Goal: Task Accomplishment & Management: Use online tool/utility

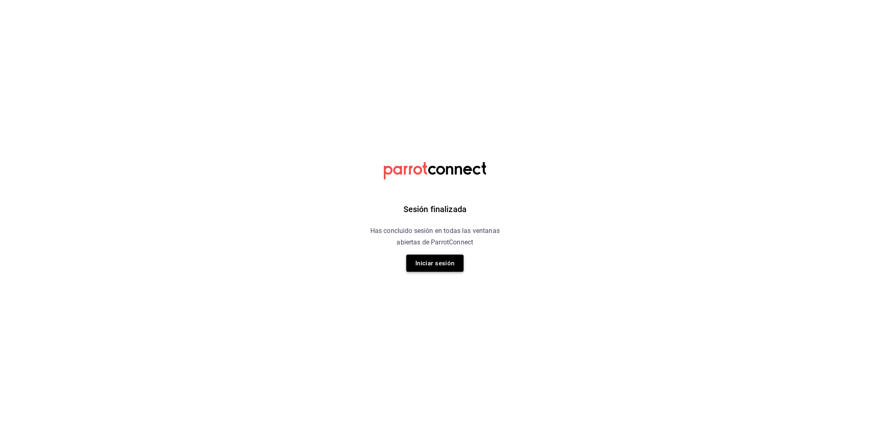
click at [439, 266] on button "Iniciar sesión" at bounding box center [434, 263] width 57 height 17
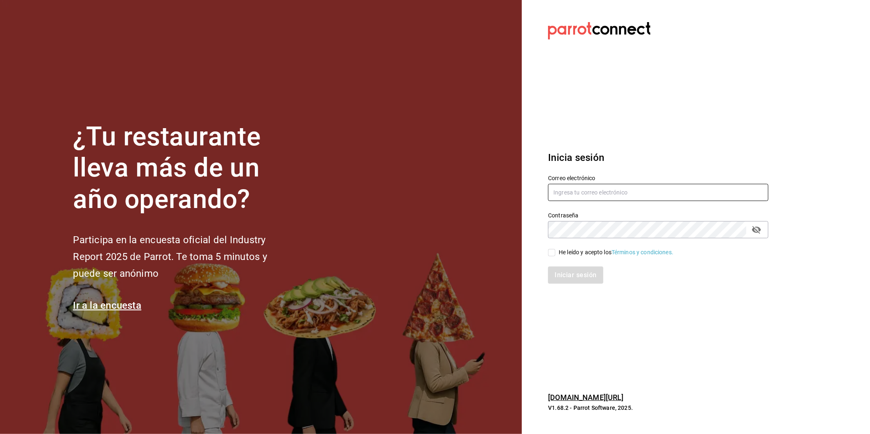
type input "[EMAIL_ADDRESS][DOMAIN_NAME]"
click at [551, 249] on input "He leído y acepto los Términos y condiciones." at bounding box center [551, 252] width 7 height 7
checkbox input "true"
click at [566, 275] on button "Iniciar sesión" at bounding box center [576, 275] width 56 height 17
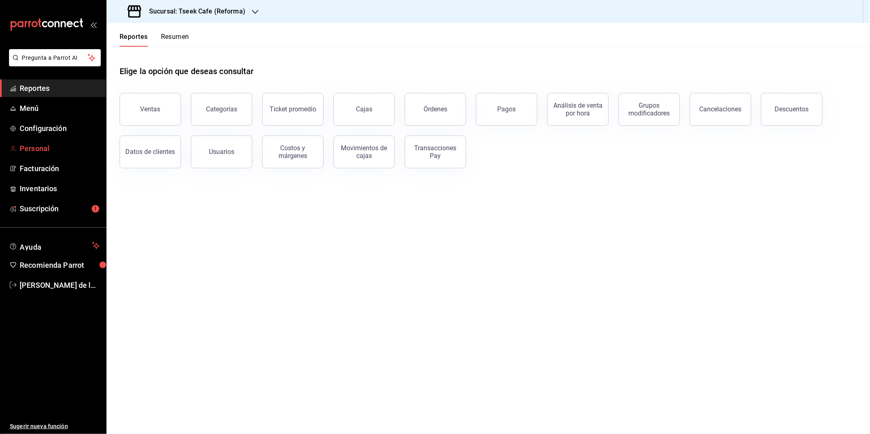
click at [68, 155] on link "Personal" at bounding box center [53, 149] width 106 height 18
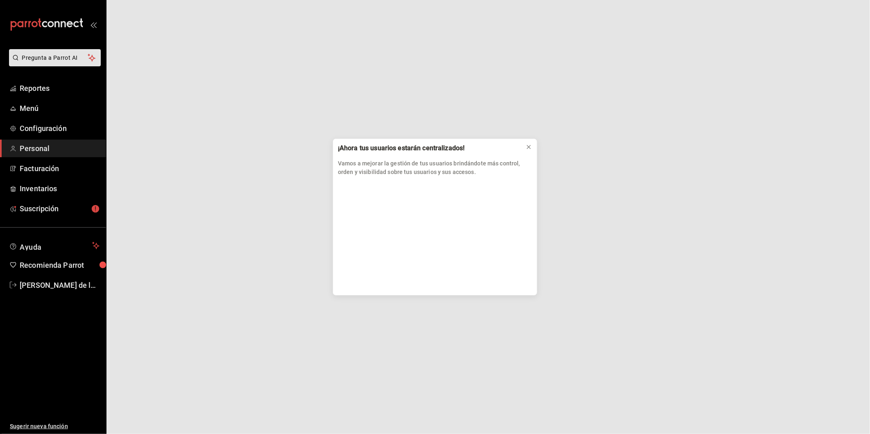
click at [64, 175] on div "¡Ahora tus usuarios estarán centralizados! Vamos a mejorar la gestión de tus us…" at bounding box center [435, 217] width 870 height 434
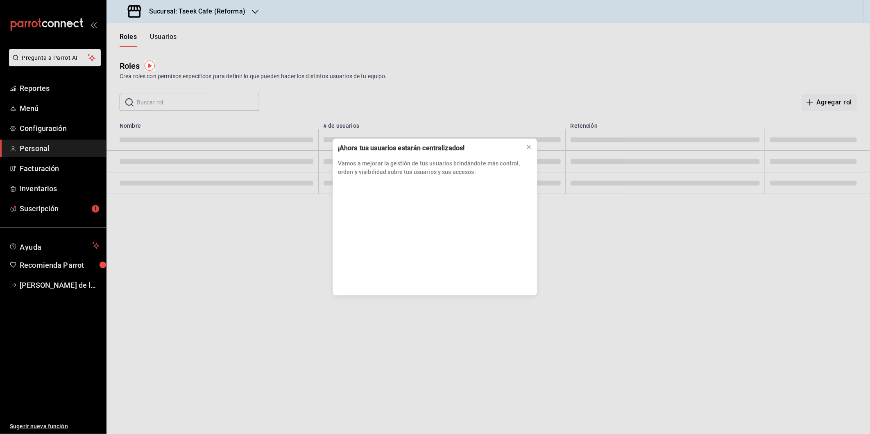
click at [58, 166] on div "¡Ahora tus usuarios estarán centralizados! Vamos a mejorar la gestión de tus us…" at bounding box center [435, 217] width 870 height 434
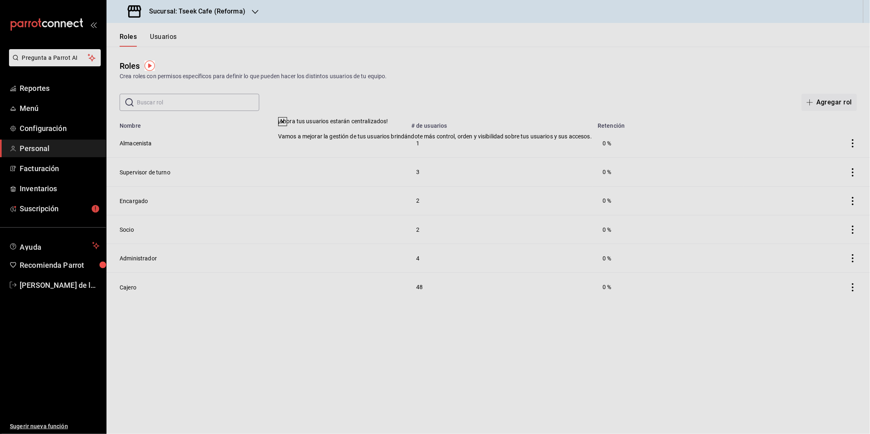
click at [530, 149] on td "1" at bounding box center [499, 143] width 186 height 29
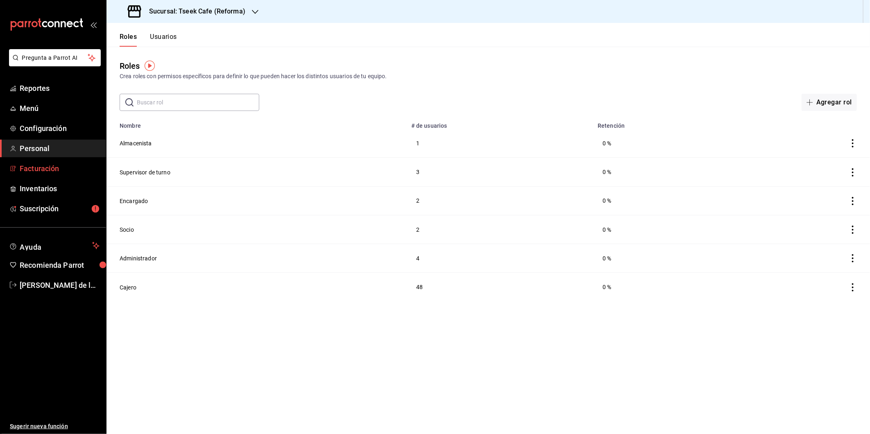
click at [43, 169] on span "Facturación" at bounding box center [60, 168] width 80 height 11
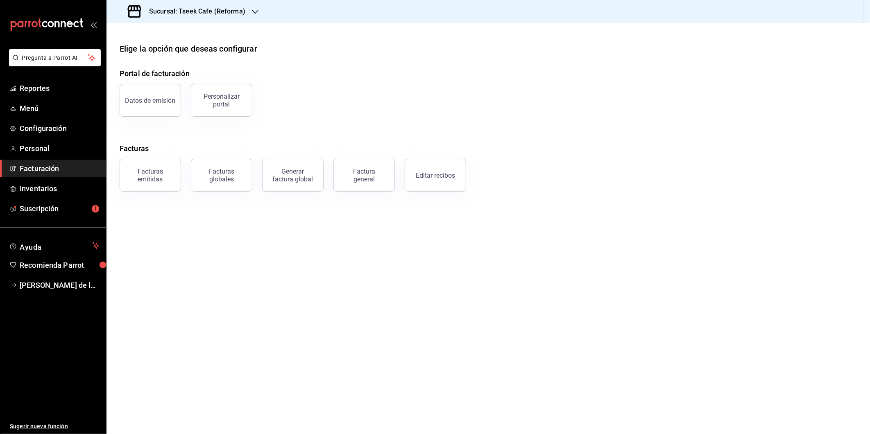
click at [67, 168] on span "Facturación" at bounding box center [60, 168] width 80 height 11
click at [248, 11] on div "Sucursal: Tseek Cafe (Reforma)" at bounding box center [187, 11] width 149 height 23
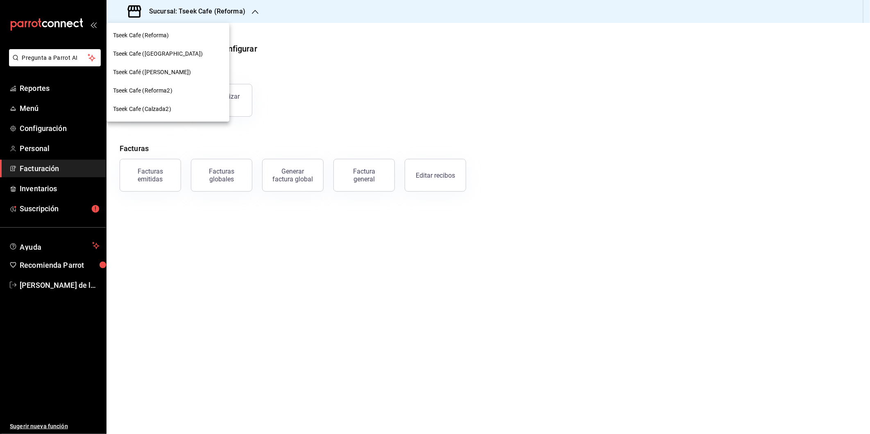
click at [167, 55] on span "Tseek Cafe (Zaragoza)" at bounding box center [158, 54] width 90 height 9
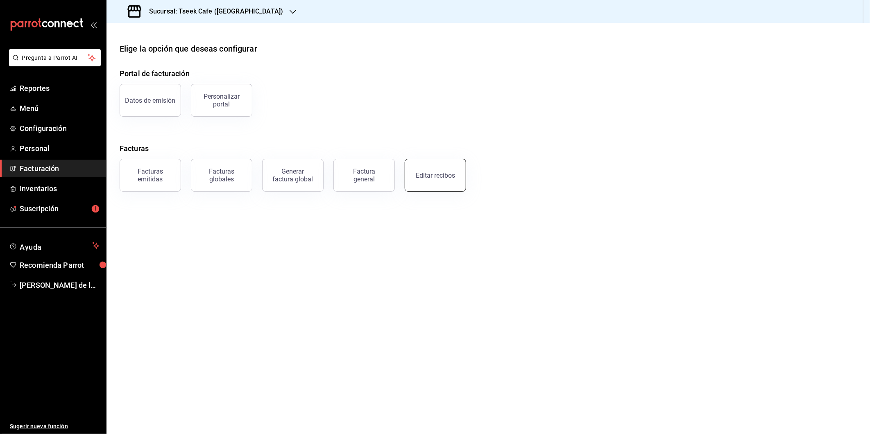
click at [441, 172] on div "Editar recibos" at bounding box center [435, 176] width 39 height 8
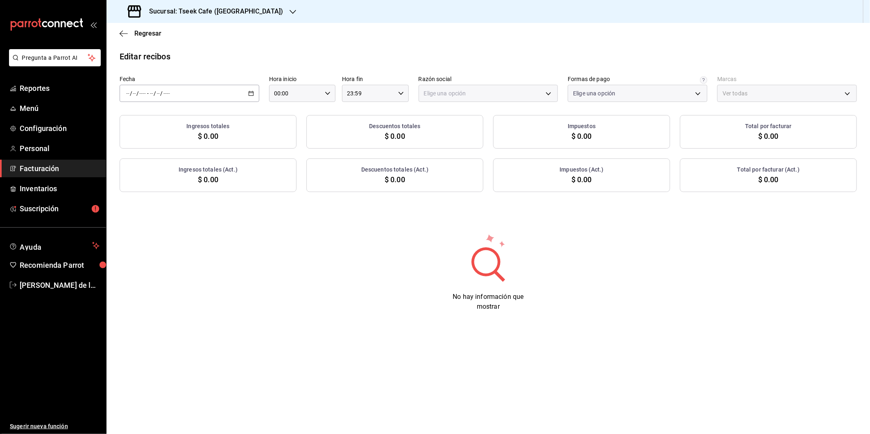
type input "a6c94f89-2ed6-46a1-82bd-92c01fab0e94"
click at [235, 97] on div "/ / - / /" at bounding box center [190, 93] width 140 height 17
click at [170, 211] on span "Rango de fechas" at bounding box center [158, 210] width 63 height 9
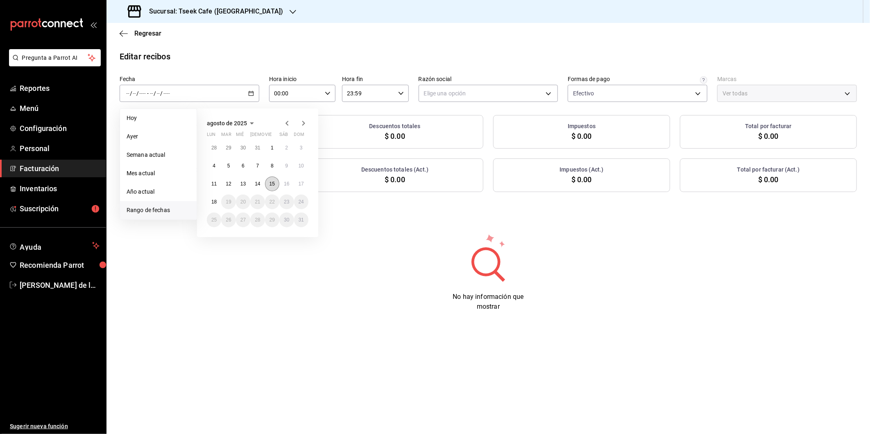
click at [272, 183] on abbr "15" at bounding box center [272, 184] width 5 height 6
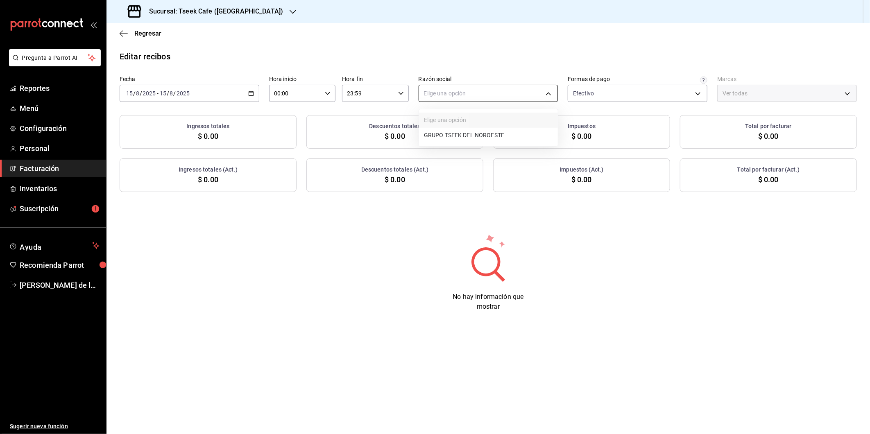
click at [435, 94] on body "Pregunta a Parrot AI Reportes Menú Configuración Personal Facturación Inventari…" at bounding box center [435, 217] width 870 height 434
click at [439, 137] on li "GRUPO TSEEK DEL NOROESTE" at bounding box center [488, 135] width 139 height 15
type input "6eca467f-372b-4b56-9453-53fa34339664"
type input "e48aee5e-83eb-415e-8277-edc072ba9fa6"
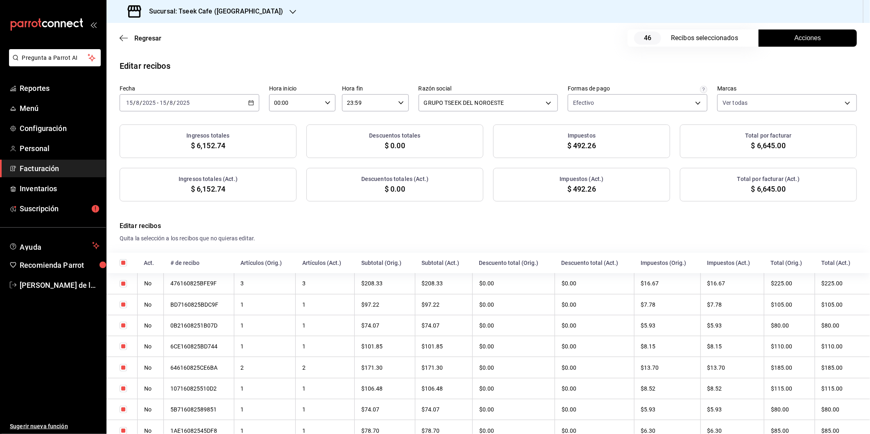
click at [259, 105] on div "Fecha 2025-08-15 15 / 8 / 2025 - 2025-08-15 15 / 8 / 2025 Hora inicio 00:00 Hor…" at bounding box center [488, 98] width 737 height 26
click at [250, 103] on icon "button" at bounding box center [251, 103] width 6 height 6
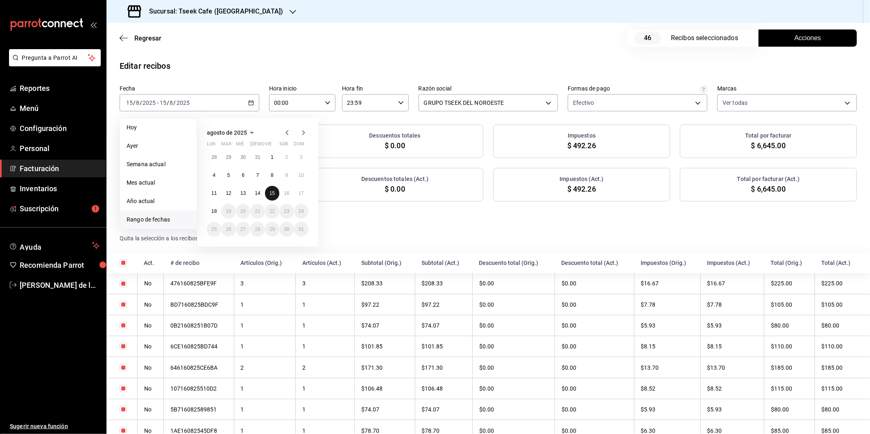
click at [271, 193] on abbr "15" at bounding box center [272, 193] width 5 height 6
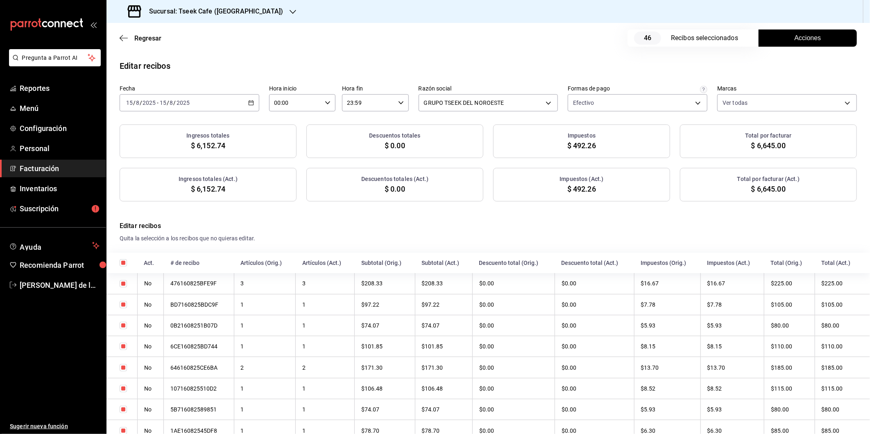
click at [802, 37] on span "Acciones" at bounding box center [808, 38] width 27 height 10
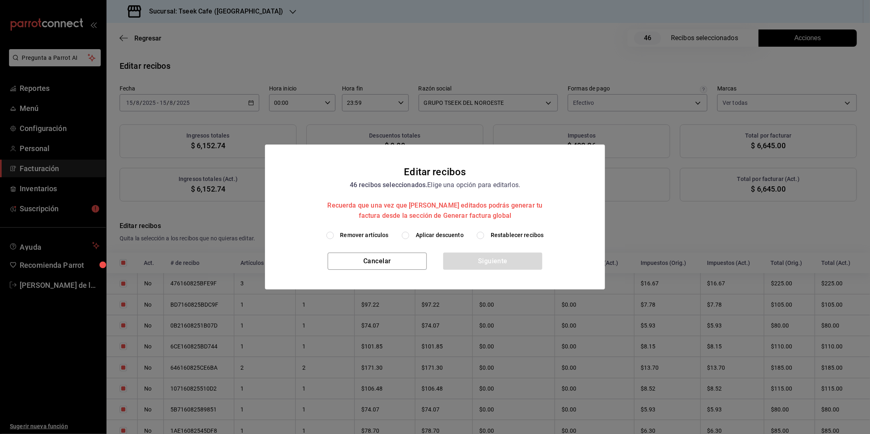
click at [424, 239] on span "Aplicar descuento" at bounding box center [440, 235] width 48 height 9
click at [409, 239] on input "Aplicar descuento" at bounding box center [405, 235] width 7 height 7
radio input "true"
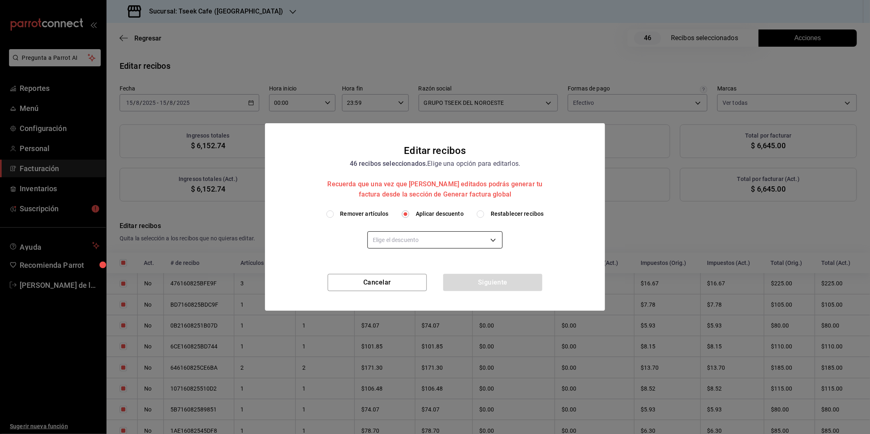
drag, startPoint x: 424, startPoint y: 239, endPoint x: 419, endPoint y: 244, distance: 6.4
click at [421, 244] on div "Elige el descuento" at bounding box center [434, 239] width 135 height 22
click at [419, 244] on body "Pregunta a Parrot AI Reportes Menú Configuración Personal Facturación Inventari…" at bounding box center [435, 217] width 870 height 434
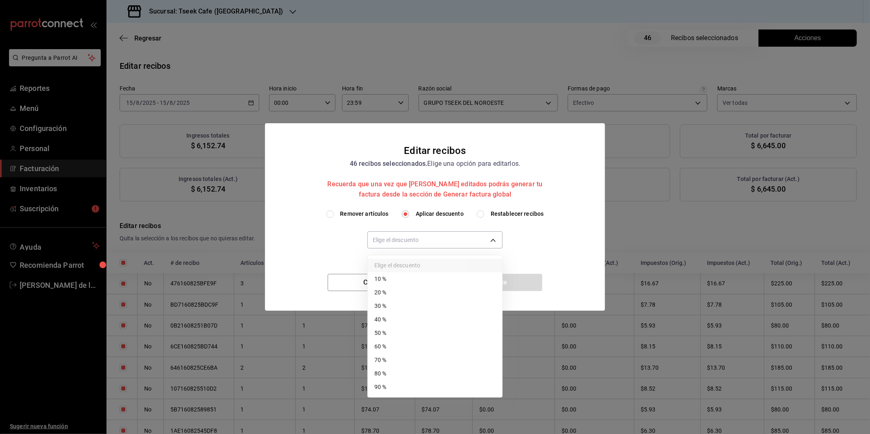
click at [402, 317] on li "40 %" at bounding box center [435, 320] width 134 height 14
type input "40"
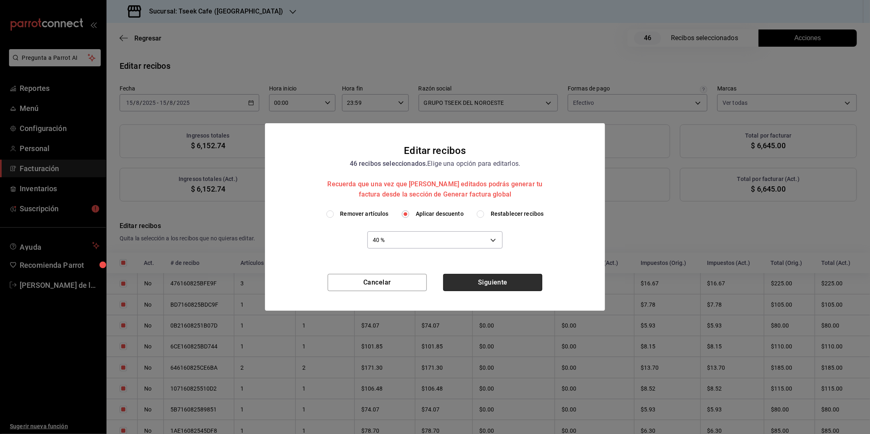
click at [492, 283] on button "Siguiente" at bounding box center [492, 282] width 99 height 17
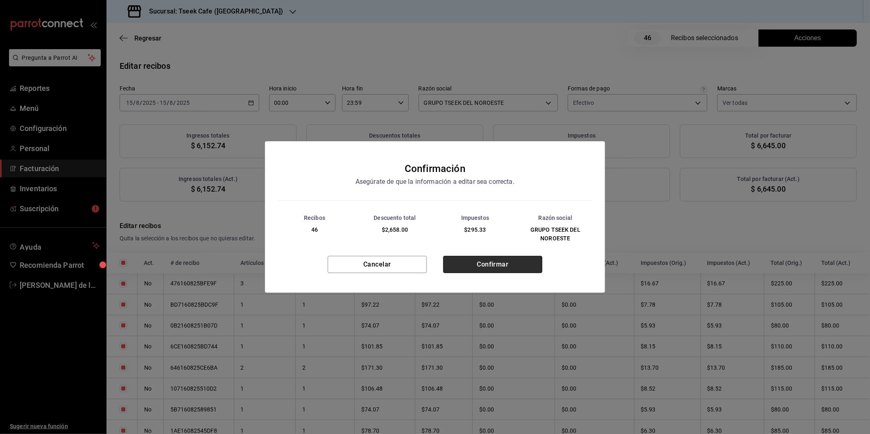
click at [503, 263] on button "Confirmar" at bounding box center [492, 264] width 99 height 17
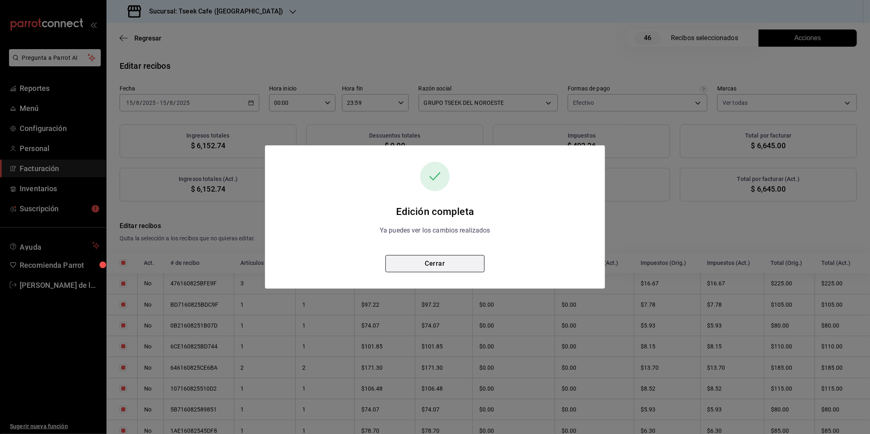
click at [447, 256] on button "Cerrar" at bounding box center [434, 263] width 99 height 17
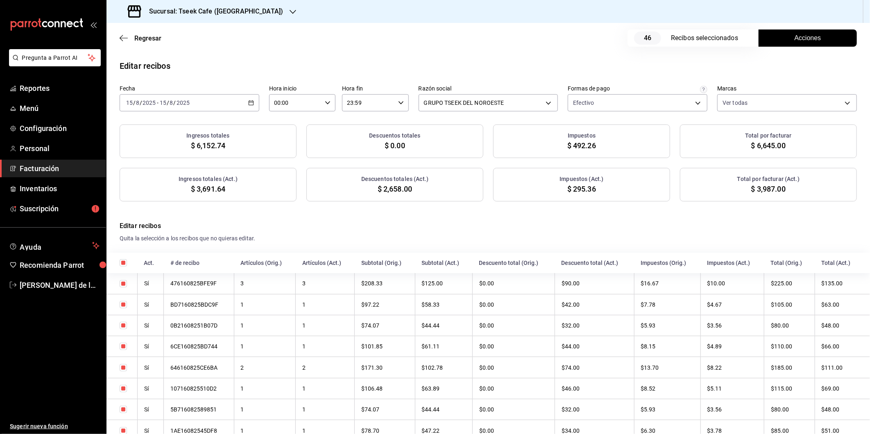
click at [229, 104] on div "2025-08-15 15 / 8 / 2025 - 2025-08-15 15 / 8 / 2025" at bounding box center [190, 102] width 140 height 17
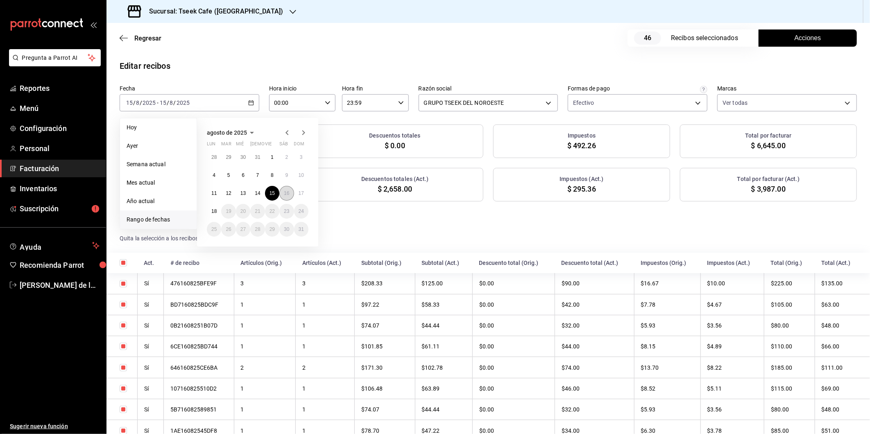
click at [281, 197] on button "16" at bounding box center [286, 193] width 14 height 15
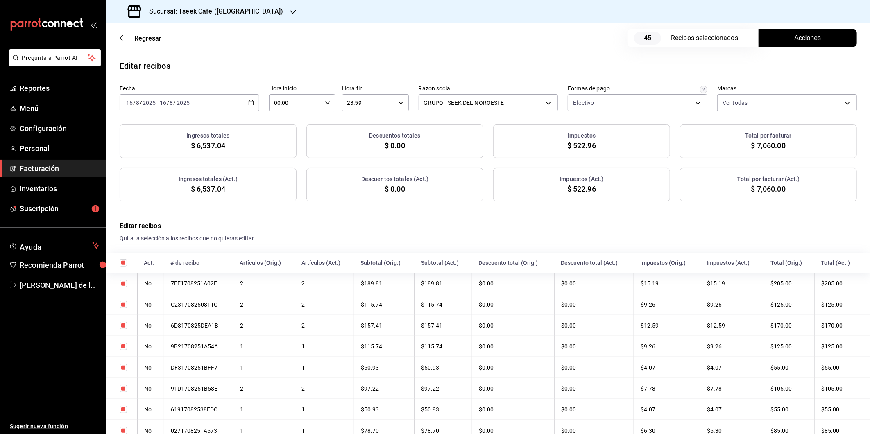
click at [770, 31] on button "Acciones" at bounding box center [808, 37] width 98 height 17
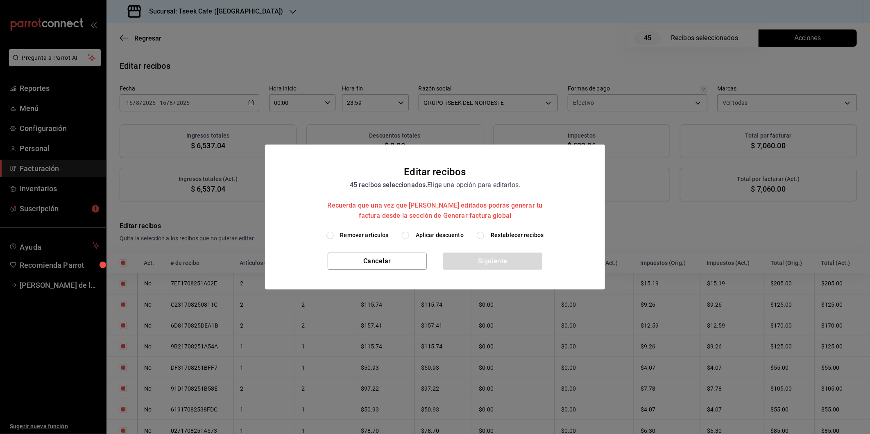
click at [424, 233] on span "Aplicar descuento" at bounding box center [440, 235] width 48 height 9
click at [409, 233] on input "Aplicar descuento" at bounding box center [405, 235] width 7 height 7
radio input "true"
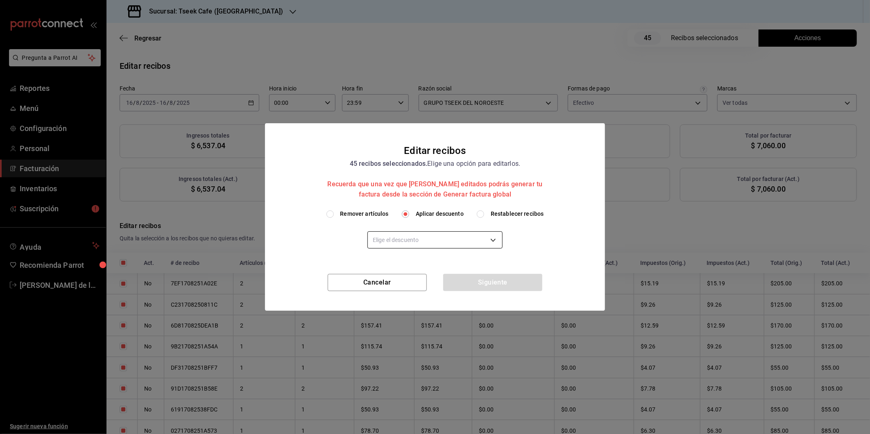
click at [399, 238] on body "Pregunta a Parrot AI Reportes Menú Configuración Personal Facturación Inventari…" at bounding box center [435, 217] width 870 height 434
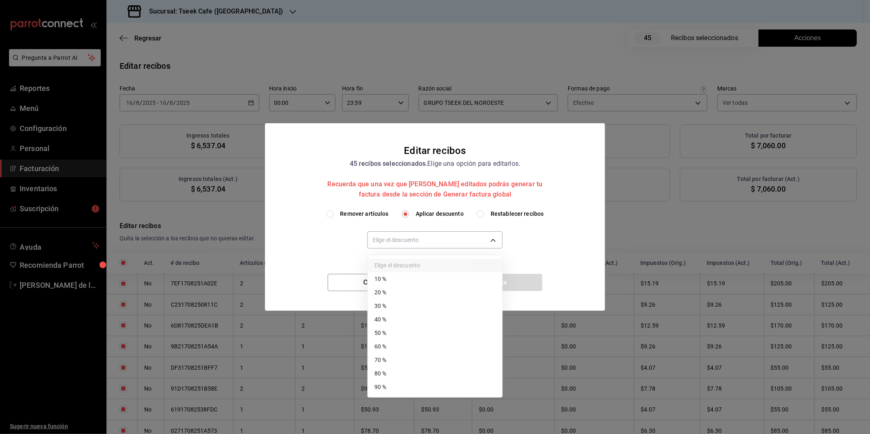
click at [390, 317] on li "40 %" at bounding box center [435, 320] width 134 height 14
type input "40"
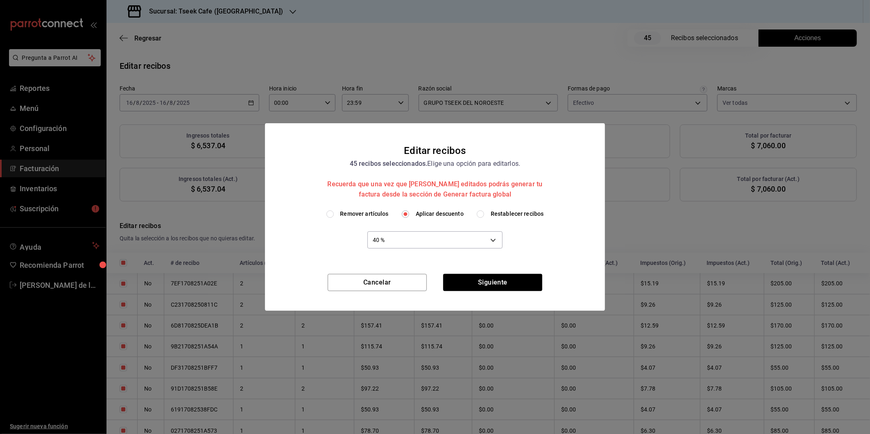
click at [496, 294] on div "Cancelar Siguiente" at bounding box center [435, 292] width 340 height 37
click at [496, 289] on button "Siguiente" at bounding box center [492, 282] width 99 height 17
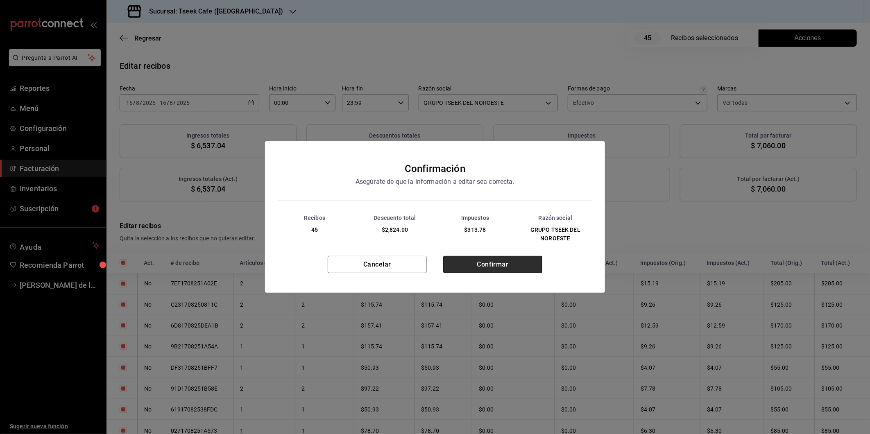
click at [504, 266] on button "Confirmar" at bounding box center [492, 264] width 99 height 17
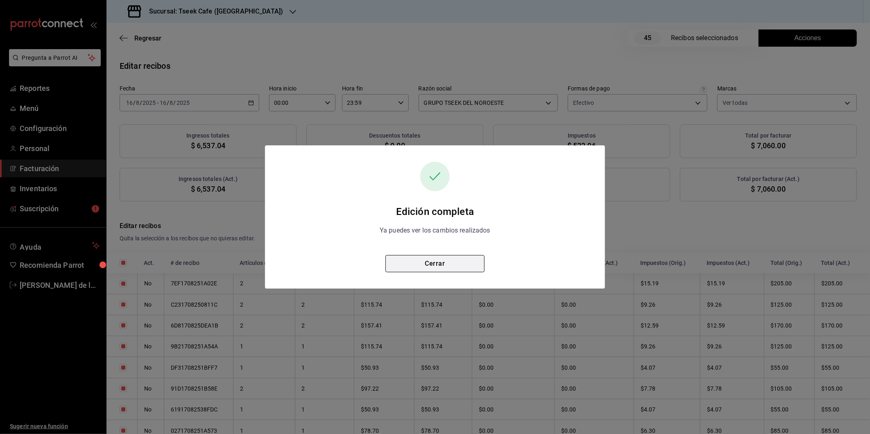
click at [410, 263] on button "Cerrar" at bounding box center [434, 263] width 99 height 17
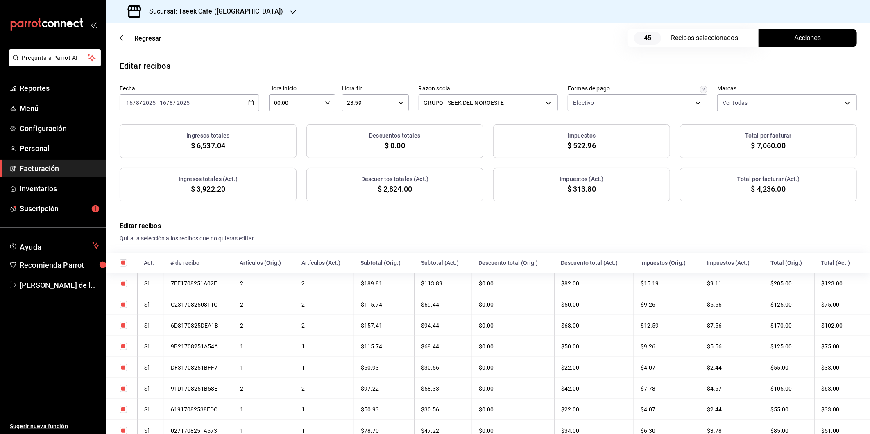
click at [232, 100] on div "2025-08-16 16 / 8 / 2025 - 2025-08-16 16 / 8 / 2025" at bounding box center [190, 102] width 140 height 17
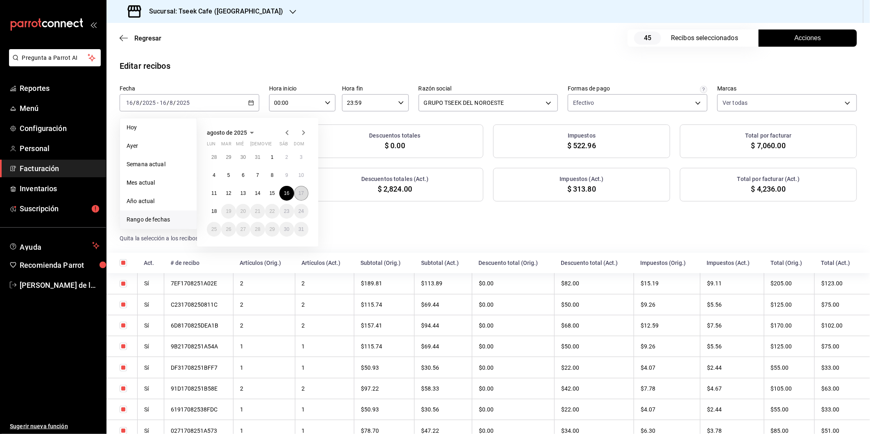
click at [299, 193] on abbr "17" at bounding box center [301, 193] width 5 height 6
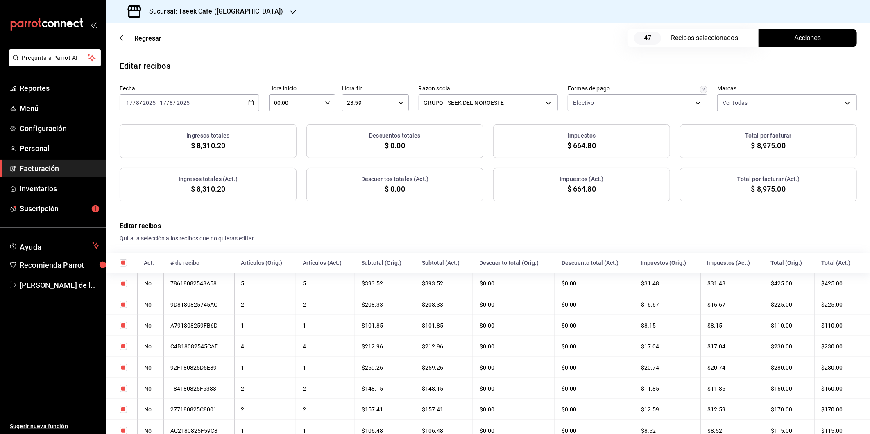
click at [795, 41] on span "Acciones" at bounding box center [808, 38] width 27 height 10
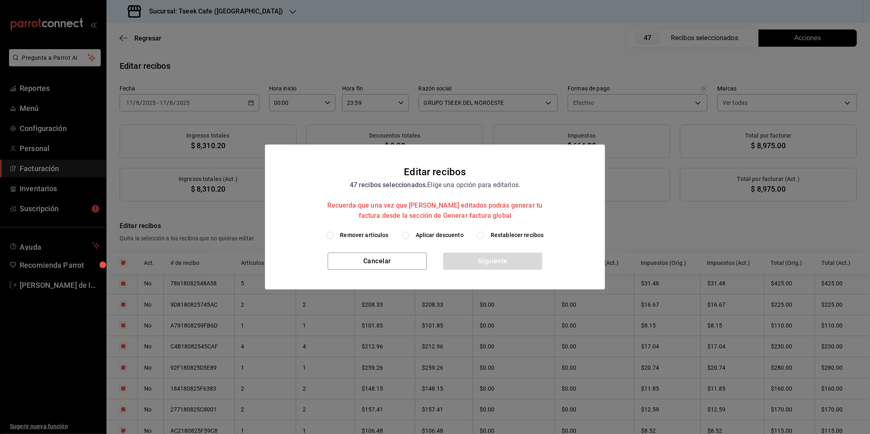
click at [435, 240] on div "Remover artículos Aplicar descuento Restablecer recibos" at bounding box center [435, 242] width 340 height 22
click at [436, 236] on span "Aplicar descuento" at bounding box center [440, 235] width 48 height 9
click at [409, 236] on input "Aplicar descuento" at bounding box center [405, 235] width 7 height 7
radio input "true"
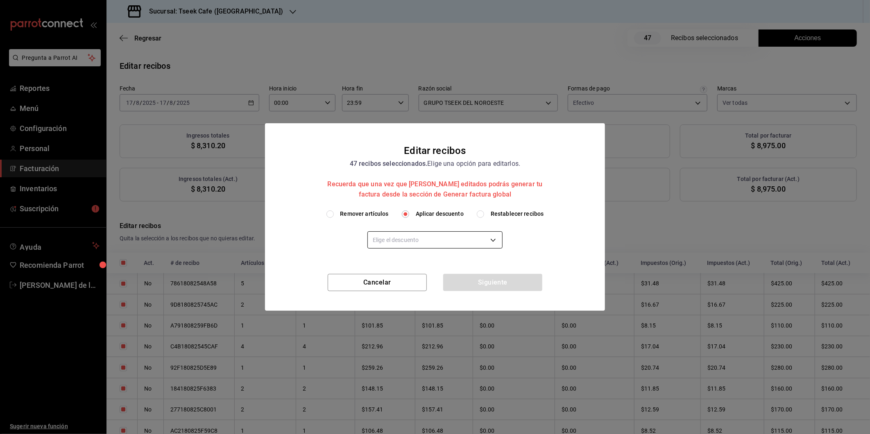
click at [460, 243] on body "Pregunta a Parrot AI Reportes Menú Configuración Personal Facturación Inventari…" at bounding box center [435, 217] width 870 height 434
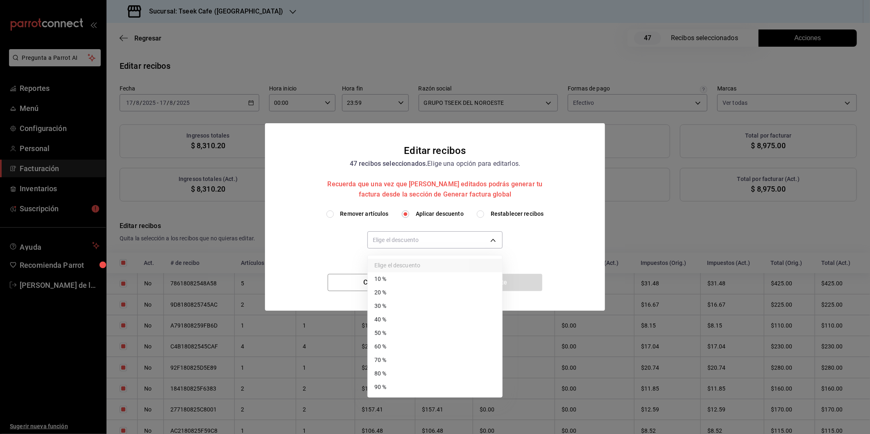
click at [396, 321] on li "40 %" at bounding box center [435, 320] width 134 height 14
type input "40"
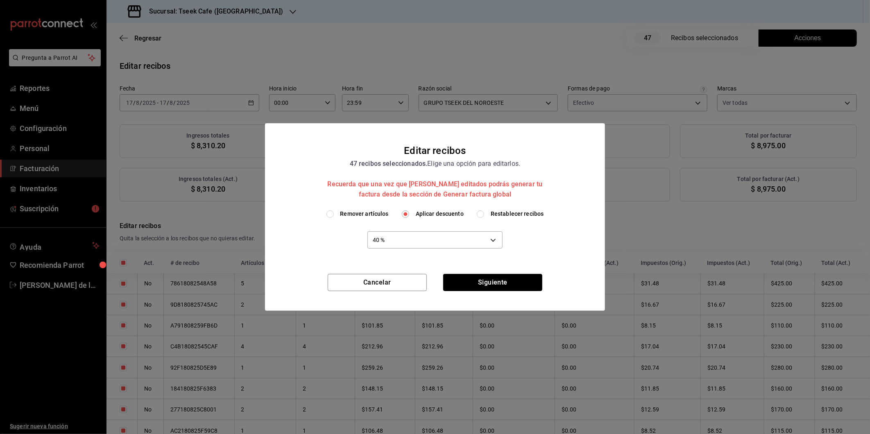
click at [469, 285] on button "Siguiente" at bounding box center [492, 282] width 99 height 17
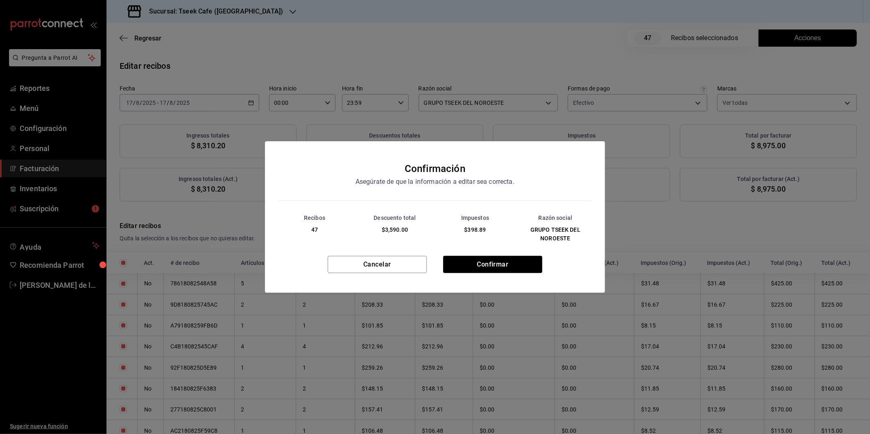
click at [476, 279] on div "Cancelar Confirmar" at bounding box center [435, 274] width 340 height 37
click at [478, 265] on button "Confirmar" at bounding box center [492, 264] width 99 height 17
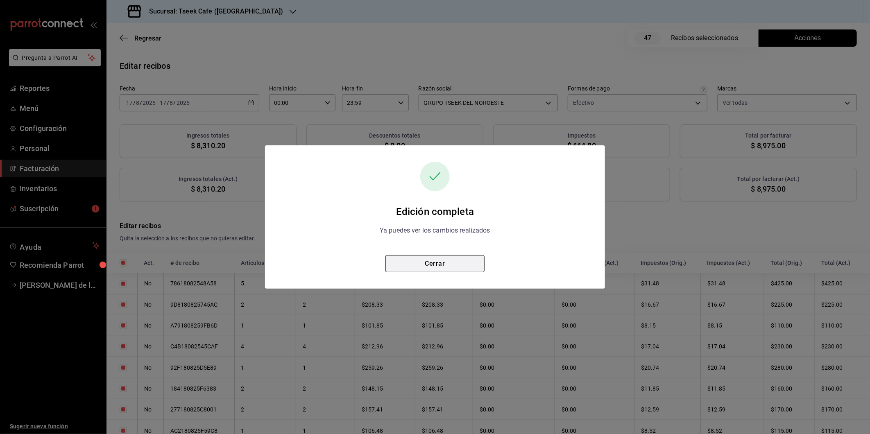
click at [449, 265] on button "Cerrar" at bounding box center [434, 263] width 99 height 17
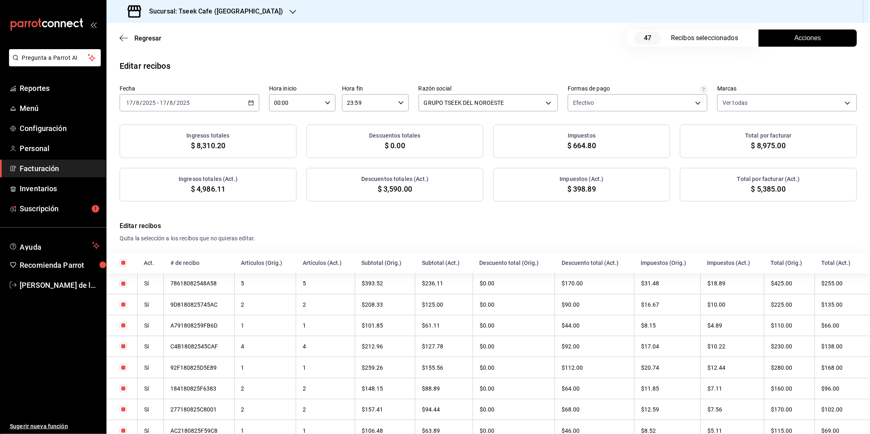
click at [606, 65] on div "Editar recibos" at bounding box center [489, 66] width 764 height 12
drag, startPoint x: 567, startPoint y: 11, endPoint x: 850, endPoint y: 70, distance: 290.0
click at [850, 70] on div "Sucursal: Tseek Cafe (Zaragoza) Regresar 47 Recibos seleccionados Acciones Edit…" at bounding box center [489, 217] width 764 height 434
drag, startPoint x: 850, startPoint y: 70, endPoint x: 792, endPoint y: 66, distance: 58.4
click at [792, 66] on div "Editar recibos" at bounding box center [489, 66] width 764 height 12
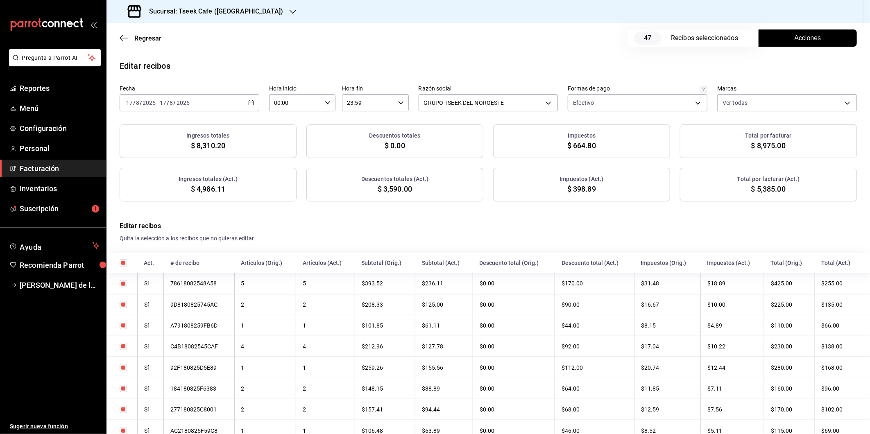
click at [198, 107] on div "2025-08-17 17 / 8 / 2025 - 2025-08-17 17 / 8 / 2025" at bounding box center [190, 102] width 140 height 17
click at [238, 13] on h3 "Sucursal: Tseek Cafe (Zaragoza)" at bounding box center [213, 12] width 141 height 10
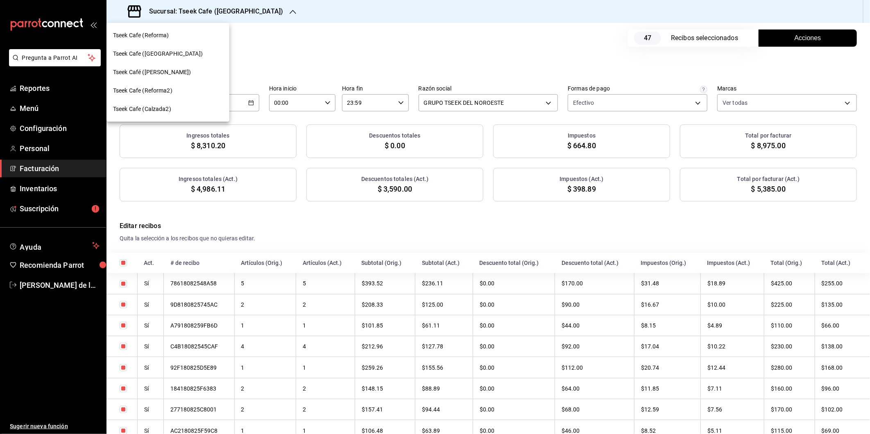
click at [179, 36] on div "Tseek Cafe (Reforma)" at bounding box center [168, 35] width 110 height 9
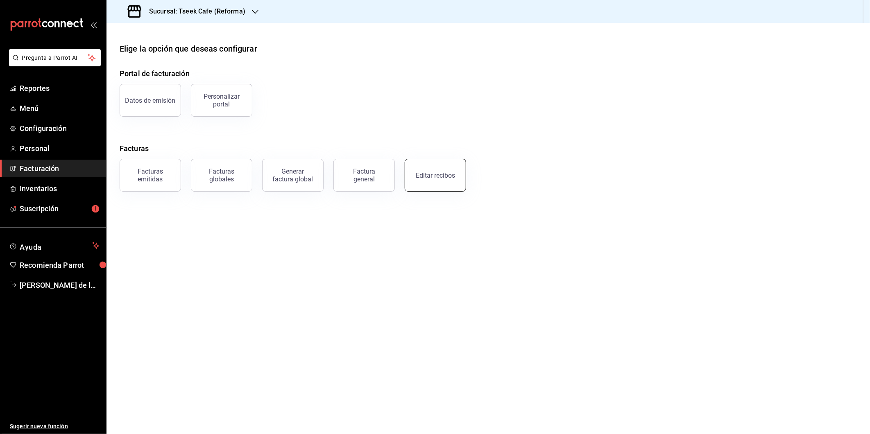
click at [452, 170] on button "Editar recibos" at bounding box center [435, 175] width 61 height 33
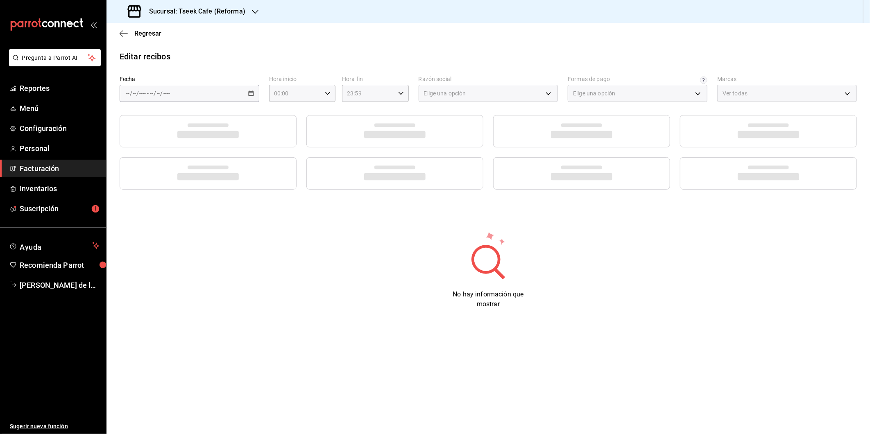
type input "66997c91-05ea-4bb7-a37a-48eae8dc81e8"
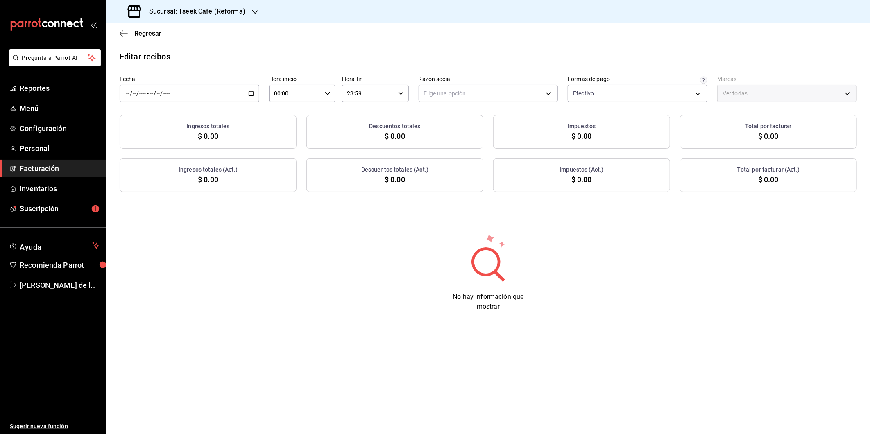
click at [253, 95] on icon "button" at bounding box center [251, 94] width 6 height 6
click at [164, 210] on span "Rango de fechas" at bounding box center [158, 210] width 63 height 9
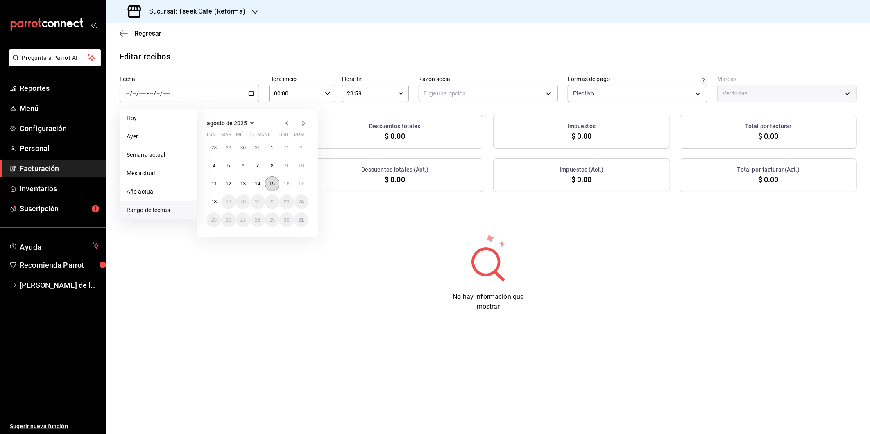
click at [271, 187] on button "15" at bounding box center [272, 184] width 14 height 15
click at [272, 181] on abbr "15" at bounding box center [272, 184] width 5 height 6
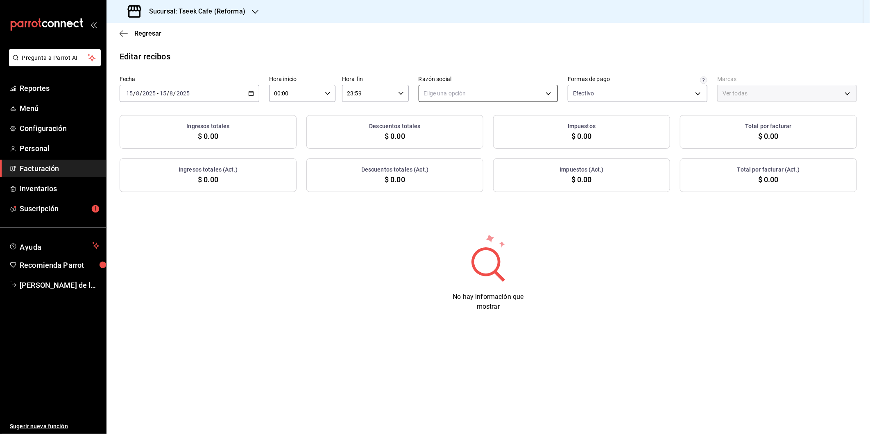
click at [510, 88] on body "Pregunta a Parrot AI Reportes Menú Configuración Personal Facturación Inventari…" at bounding box center [435, 217] width 870 height 434
click at [479, 134] on li "GRUPO TSEEK DEL NOROESTE" at bounding box center [488, 135] width 139 height 15
type input "34cacc2b-01fe-412f-b909-7af0a0edc929"
type input "007138e5-69dd-4443-9d50-6c2aa0b03d3e"
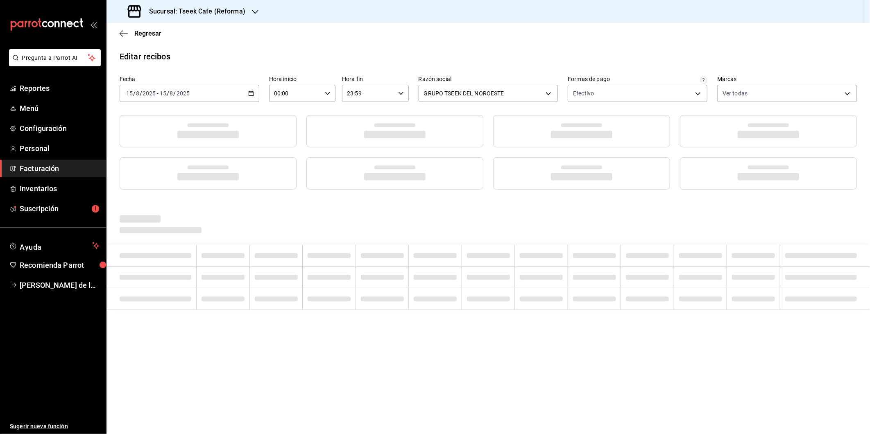
click at [779, 44] on div "Regresar" at bounding box center [489, 33] width 764 height 21
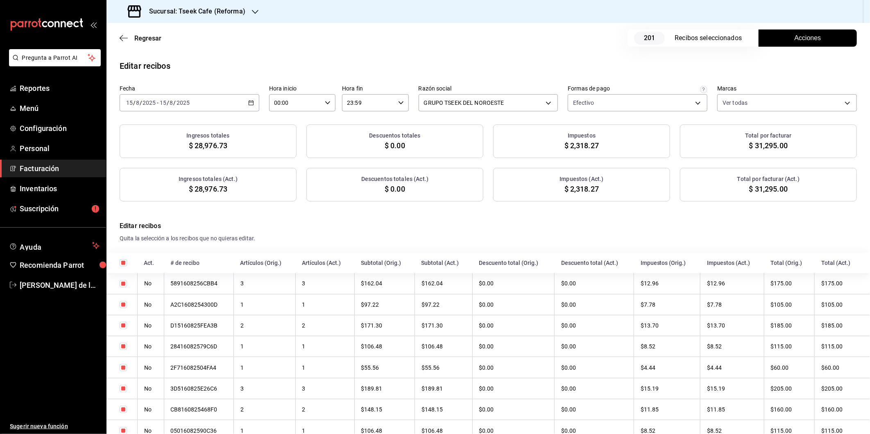
click at [821, 37] on button "Acciones" at bounding box center [808, 37] width 98 height 17
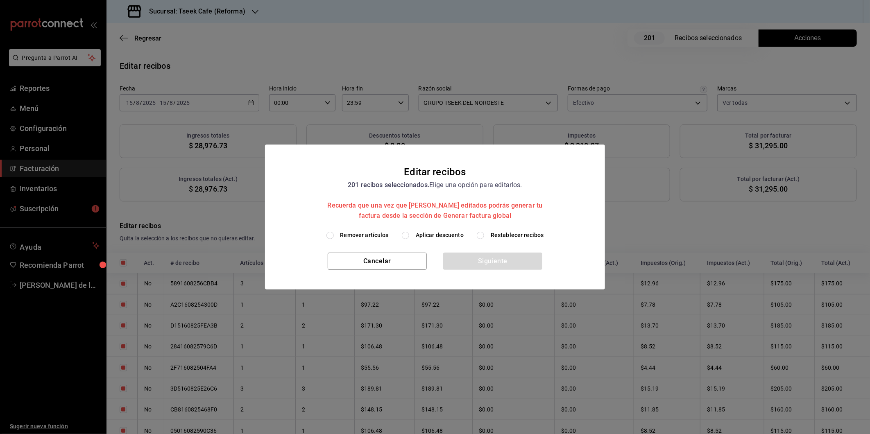
click at [440, 236] on span "Aplicar descuento" at bounding box center [440, 235] width 48 height 9
click at [409, 236] on input "Aplicar descuento" at bounding box center [405, 235] width 7 height 7
radio input "true"
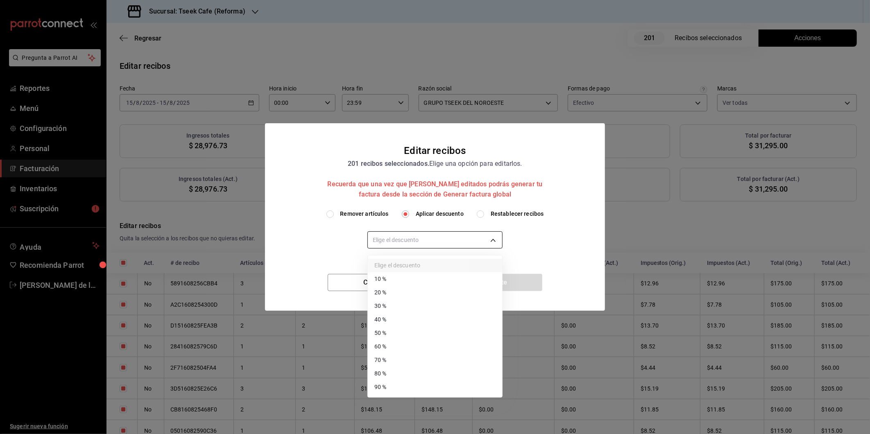
click at [417, 242] on body "Pregunta a Parrot AI Reportes Menú Configuración Personal Facturación Inventari…" at bounding box center [435, 217] width 870 height 434
click at [407, 317] on li "40 %" at bounding box center [435, 320] width 134 height 14
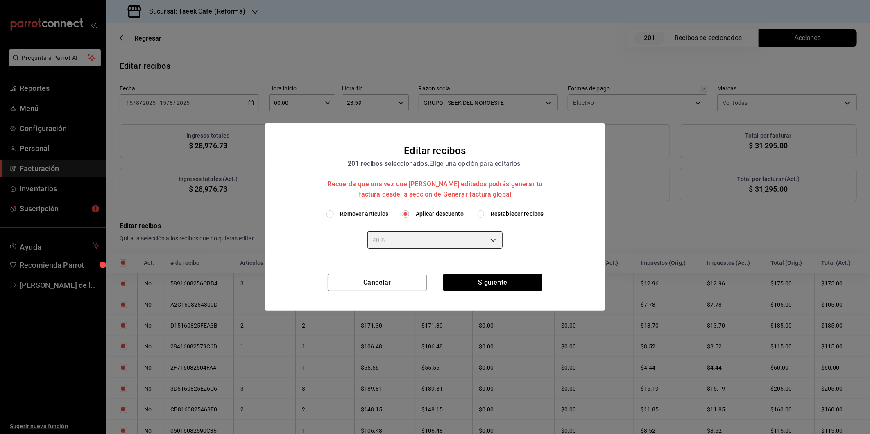
type input "40"
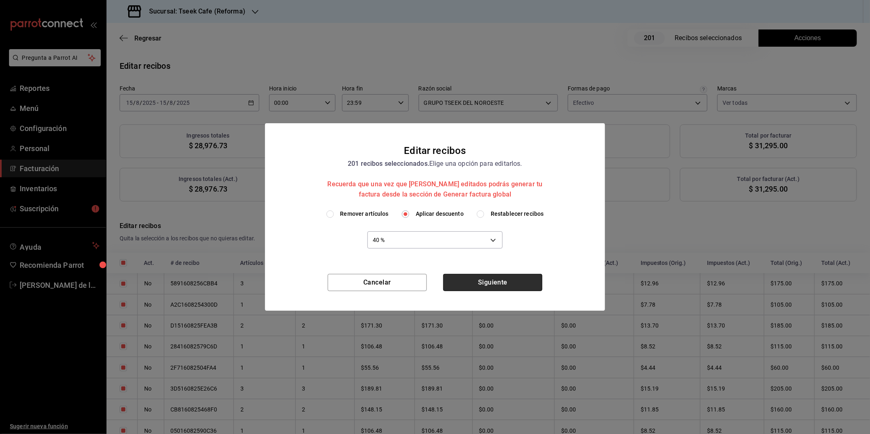
click at [473, 280] on button "Siguiente" at bounding box center [492, 282] width 99 height 17
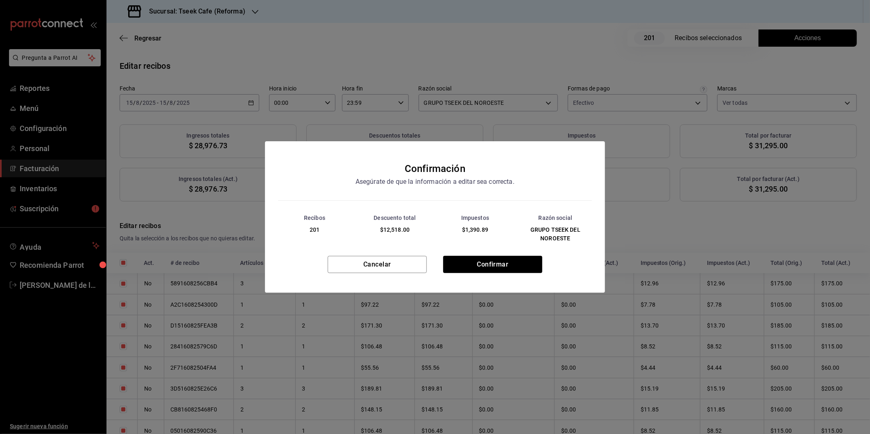
click at [480, 273] on div "Cancelar Confirmar" at bounding box center [435, 274] width 340 height 37
click at [482, 269] on button "Confirmar" at bounding box center [492, 264] width 99 height 17
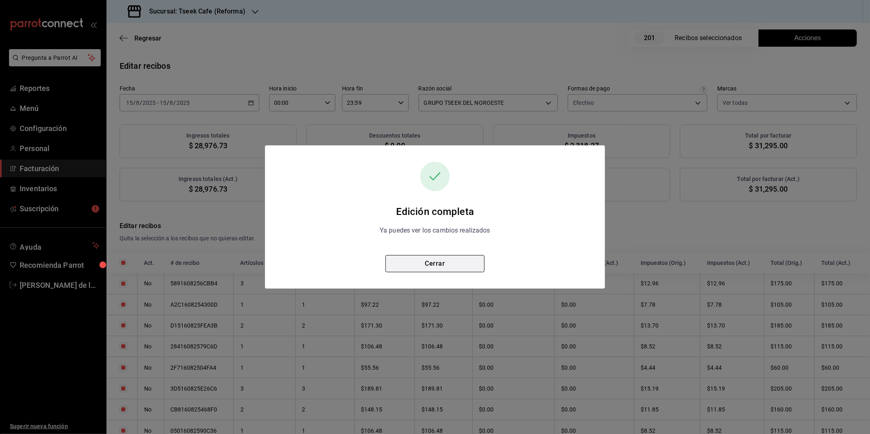
click at [455, 263] on button "Cerrar" at bounding box center [434, 263] width 99 height 17
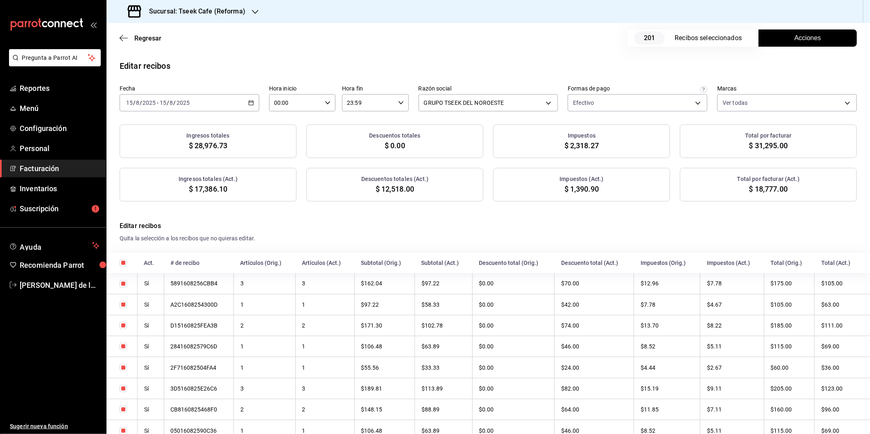
click at [318, 66] on div "Editar recibos" at bounding box center [489, 66] width 764 height 12
click at [784, 38] on button "Acciones" at bounding box center [808, 37] width 98 height 17
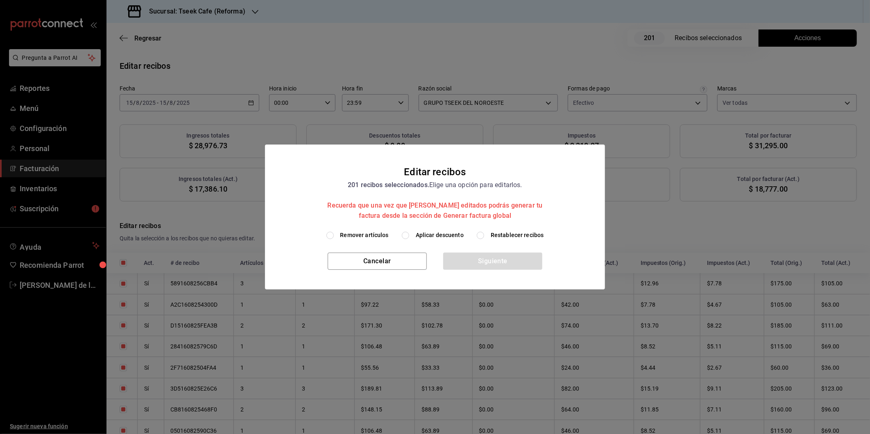
click at [434, 238] on span "Aplicar descuento" at bounding box center [440, 235] width 48 height 9
click at [409, 238] on input "Aplicar descuento" at bounding box center [405, 235] width 7 height 7
radio input "true"
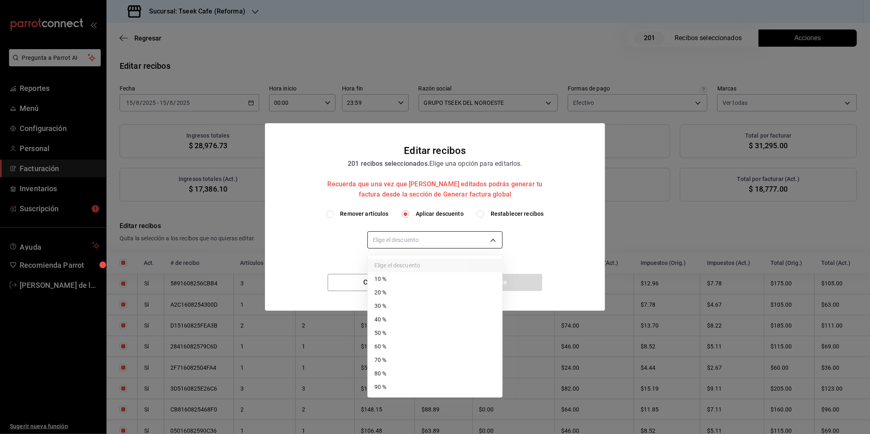
click at [400, 247] on body "Pregunta a Parrot AI Reportes Menú Configuración Personal Facturación Inventari…" at bounding box center [435, 217] width 870 height 434
click at [394, 316] on li "40 %" at bounding box center [435, 320] width 134 height 14
type input "40"
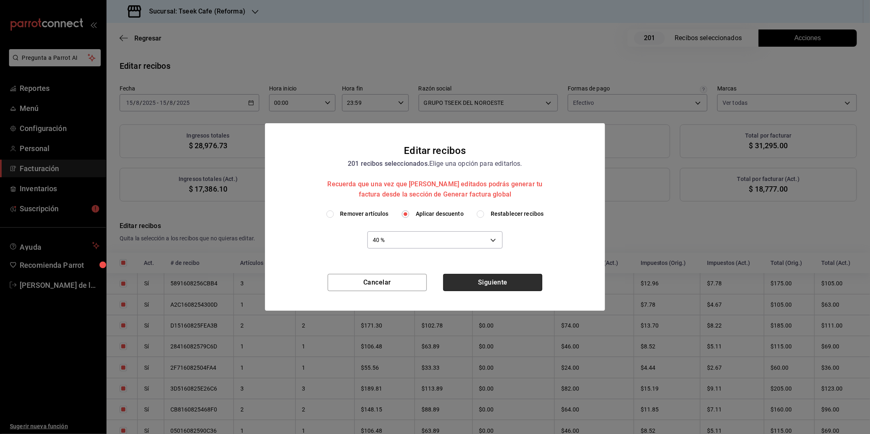
click at [484, 283] on button "Siguiente" at bounding box center [492, 282] width 99 height 17
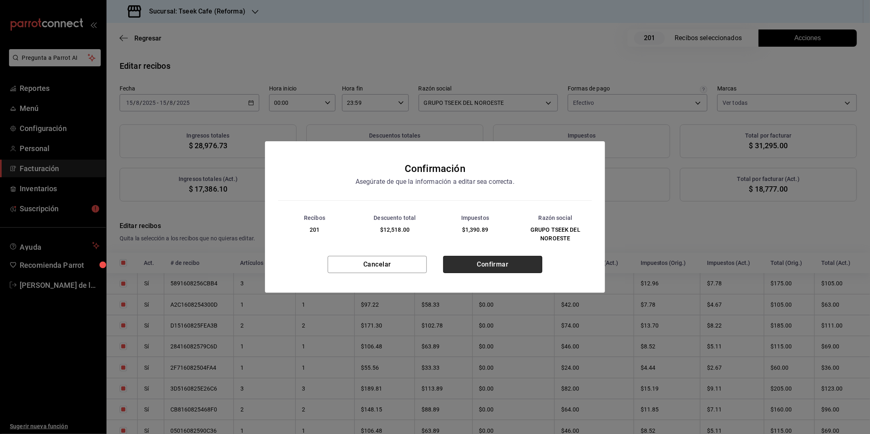
click at [496, 261] on button "Confirmar" at bounding box center [492, 264] width 99 height 17
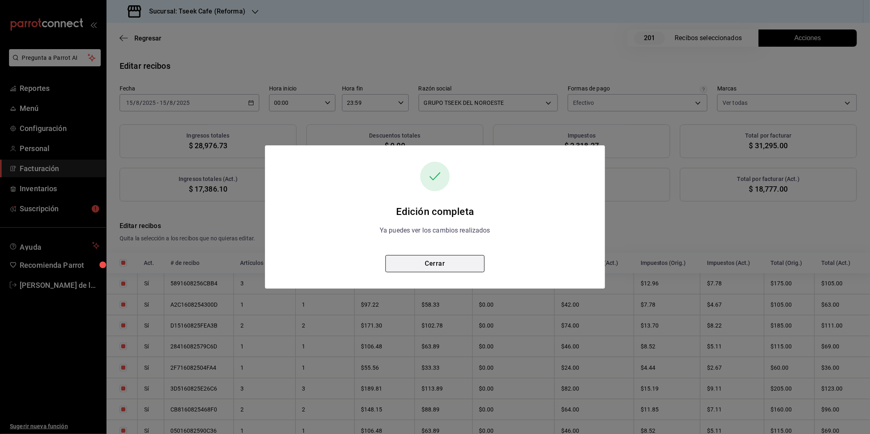
click at [440, 269] on button "Cerrar" at bounding box center [434, 263] width 99 height 17
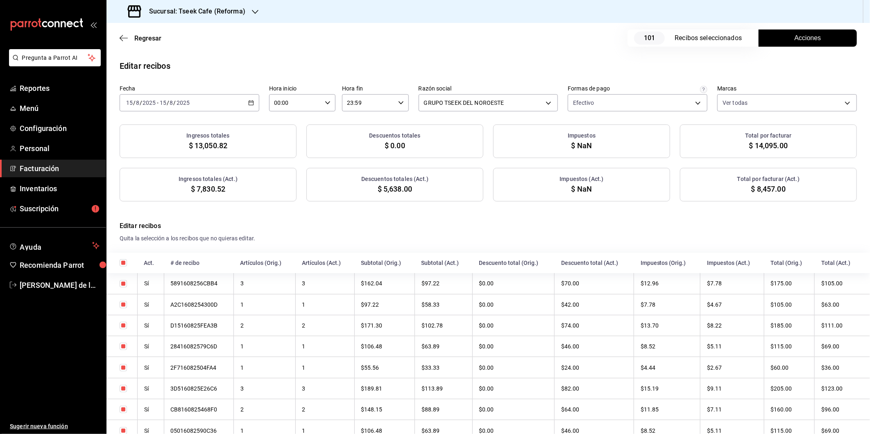
checkbox input "true"
click at [205, 109] on div "2025-08-15 15 / 8 / 2025 - 2025-08-15 15 / 8 / 2025" at bounding box center [190, 102] width 140 height 17
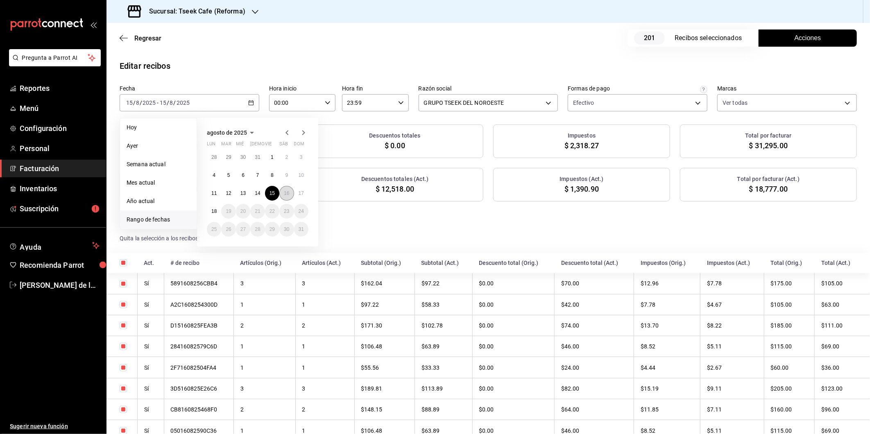
click at [286, 190] on abbr "16" at bounding box center [286, 193] width 5 height 6
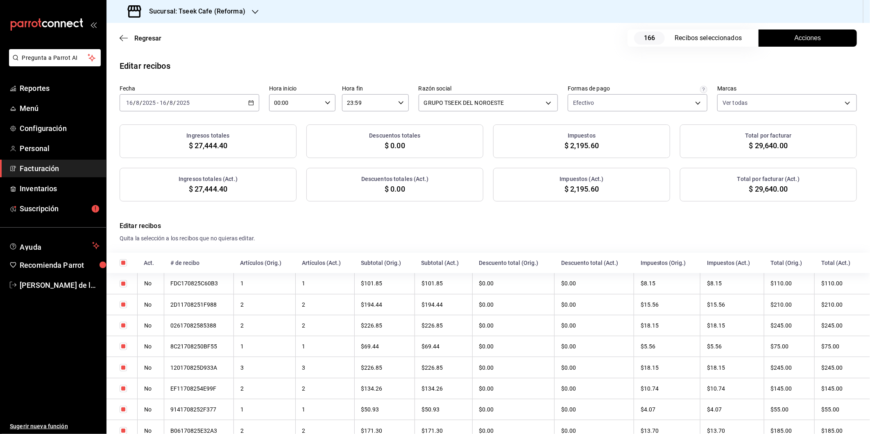
click at [764, 42] on button "Acciones" at bounding box center [808, 37] width 98 height 17
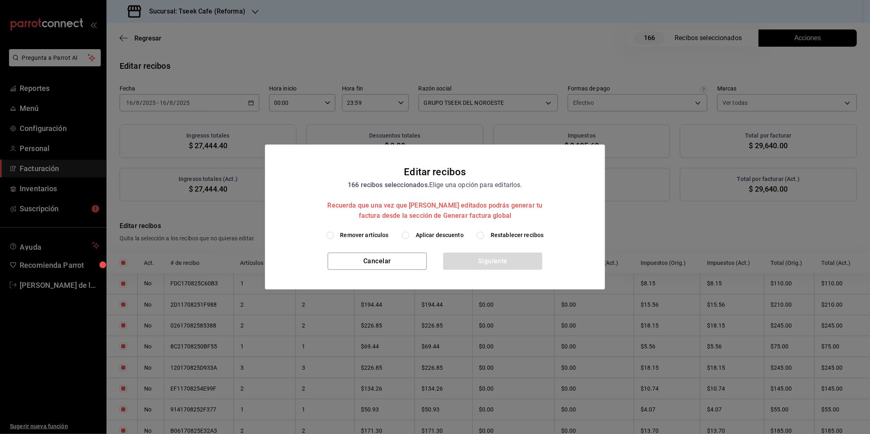
click at [435, 235] on span "Aplicar descuento" at bounding box center [440, 235] width 48 height 9
click at [409, 235] on input "Aplicar descuento" at bounding box center [405, 235] width 7 height 7
radio input "true"
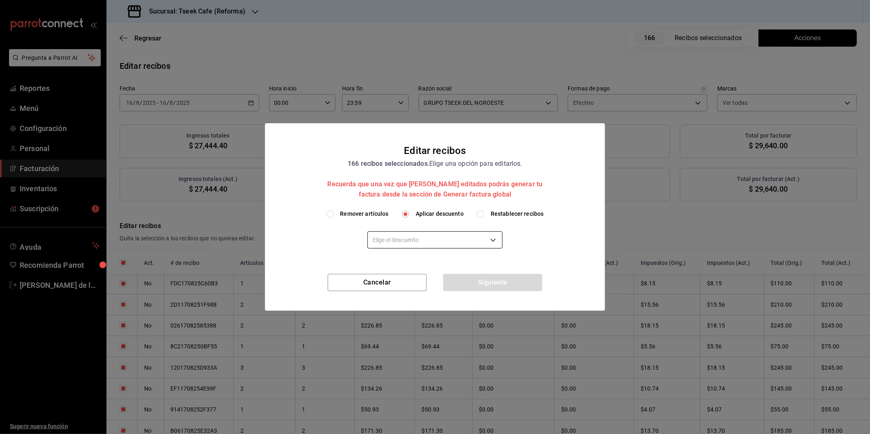
click at [404, 234] on body "Pregunta a Parrot AI Reportes Menú Configuración Personal Facturación Inventari…" at bounding box center [435, 217] width 870 height 434
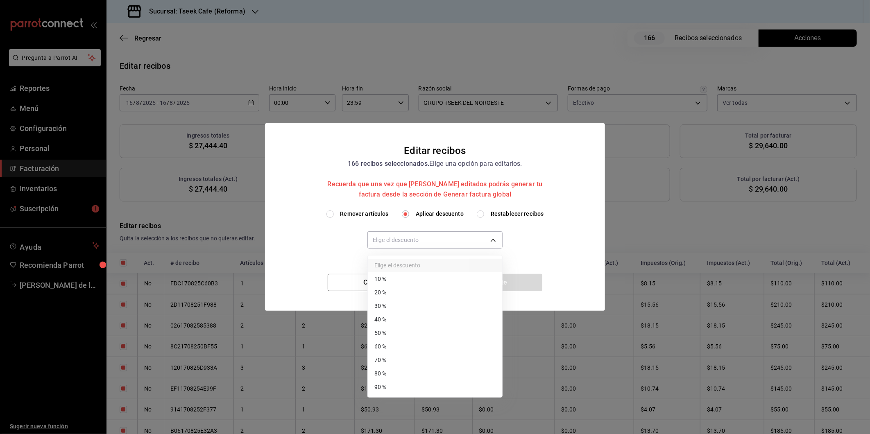
click at [407, 320] on li "40 %" at bounding box center [435, 320] width 134 height 14
type input "40"
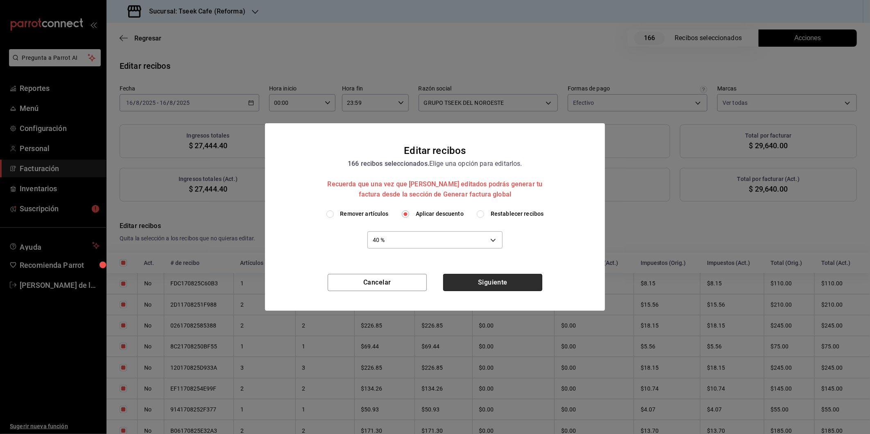
click at [496, 280] on button "Siguiente" at bounding box center [492, 282] width 99 height 17
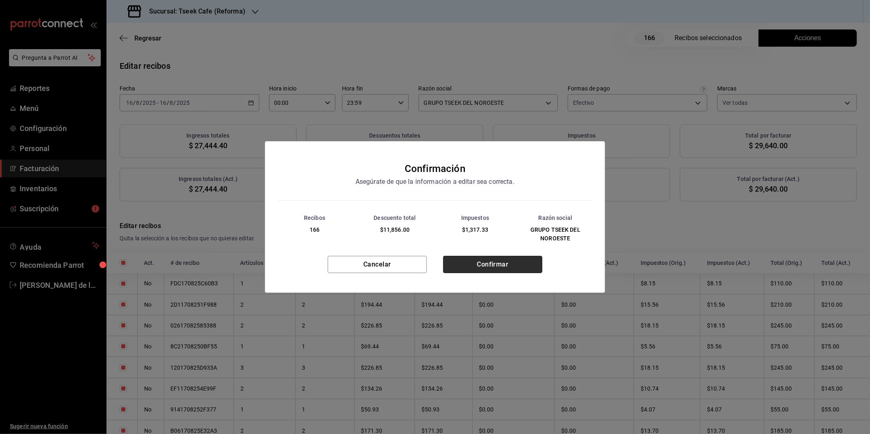
click at [498, 262] on button "Confirmar" at bounding box center [492, 264] width 99 height 17
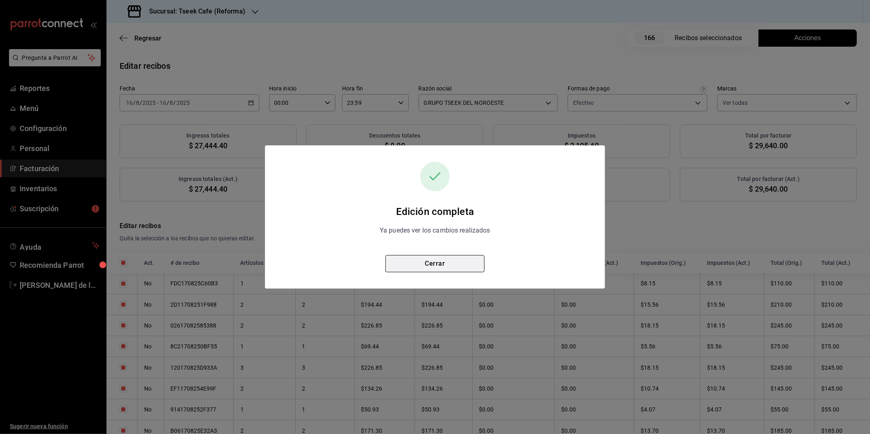
click at [451, 262] on button "Cerrar" at bounding box center [434, 263] width 99 height 17
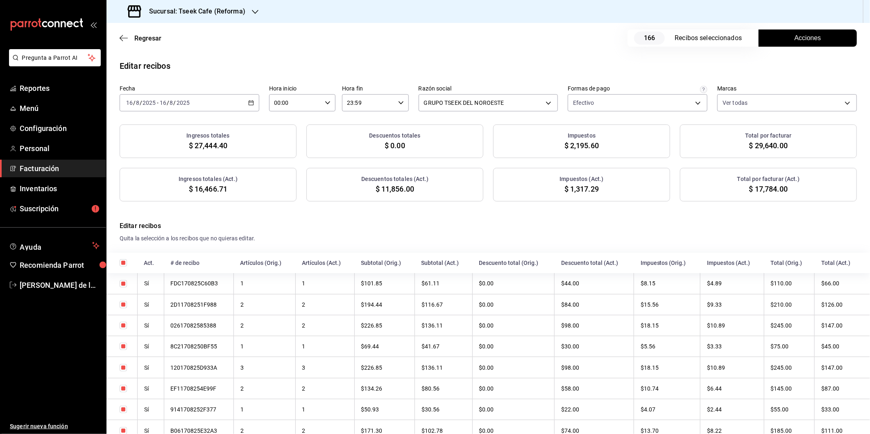
click at [358, 44] on div "Regresar 166 Recibos seleccionados Acciones" at bounding box center [489, 38] width 764 height 30
click at [197, 104] on div "2025-08-16 16 / 8 / 2025 - 2025-08-16 16 / 8 / 2025" at bounding box center [190, 102] width 140 height 17
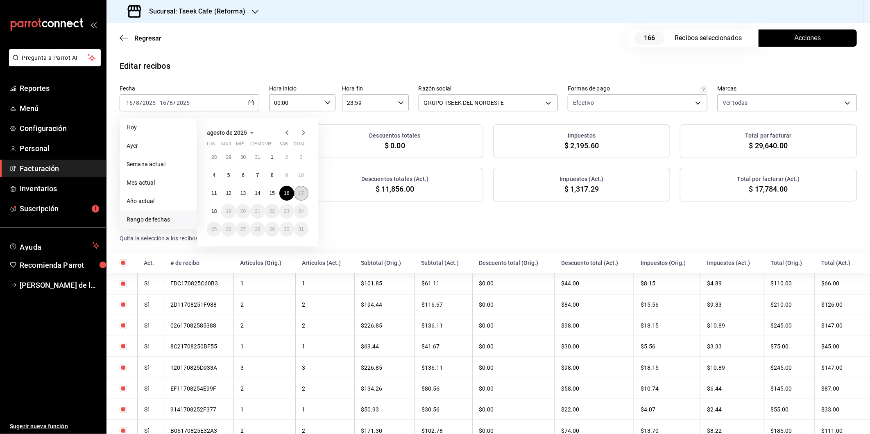
click at [305, 193] on button "17" at bounding box center [301, 193] width 14 height 15
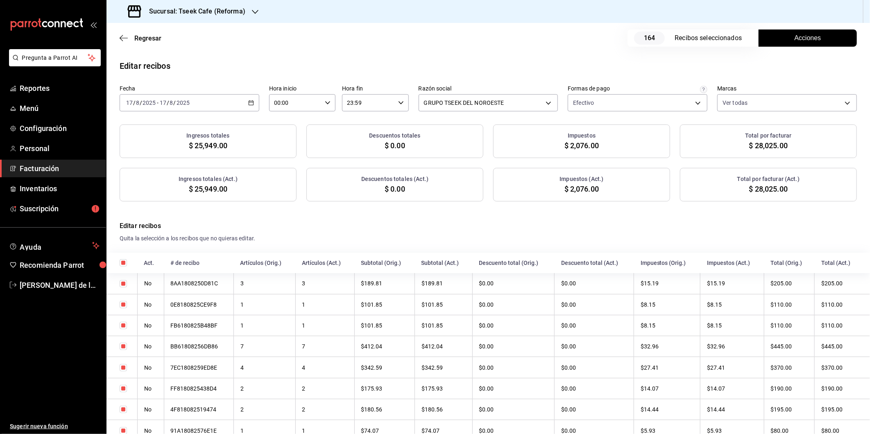
click at [782, 37] on button "Acciones" at bounding box center [808, 37] width 98 height 17
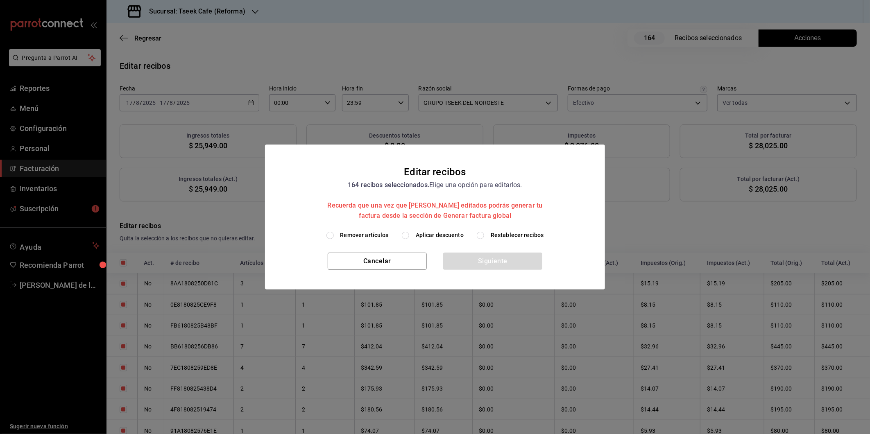
click at [442, 238] on span "Aplicar descuento" at bounding box center [440, 235] width 48 height 9
click at [409, 238] on input "Aplicar descuento" at bounding box center [405, 235] width 7 height 7
radio input "true"
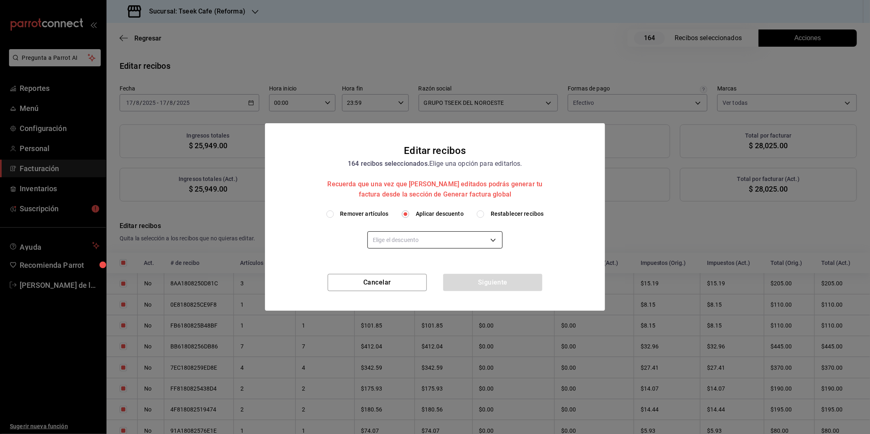
click at [431, 244] on body "Pregunta a Parrot AI Reportes Menú Configuración Personal Facturación Inventari…" at bounding box center [435, 217] width 870 height 434
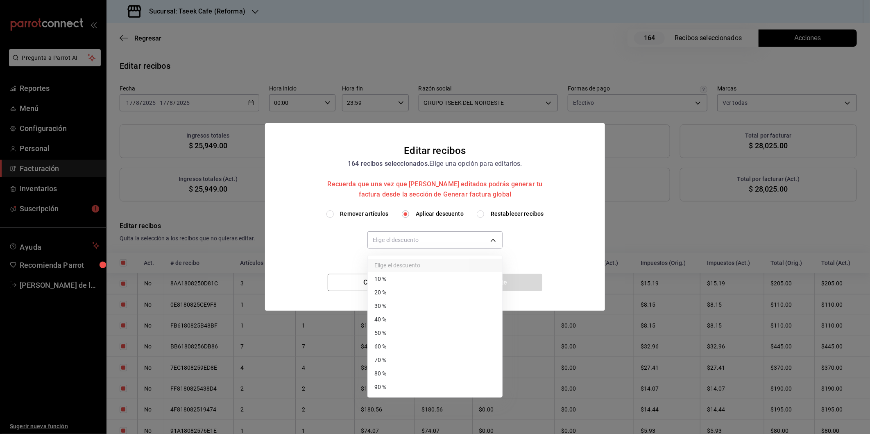
click at [398, 319] on li "40 %" at bounding box center [435, 320] width 134 height 14
type input "40"
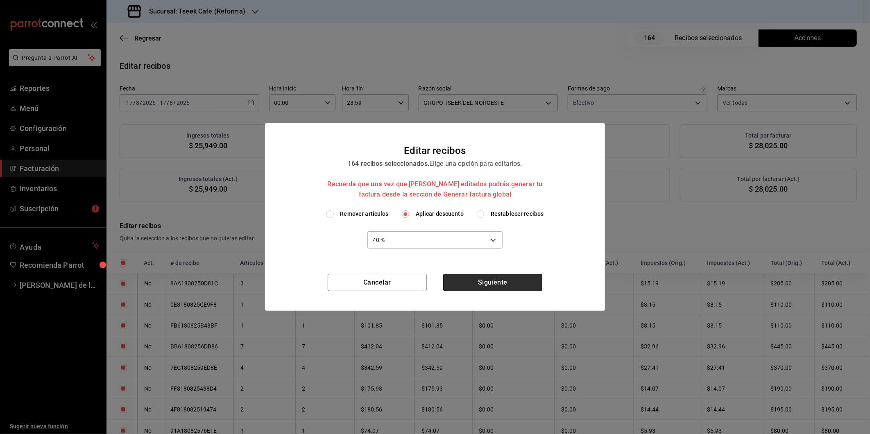
click at [488, 281] on button "Siguiente" at bounding box center [492, 282] width 99 height 17
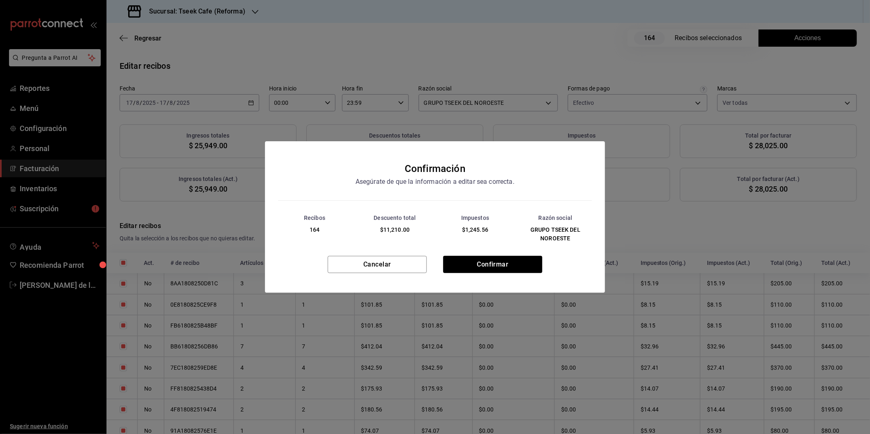
click at [490, 252] on div "Recibos 164 Descuento total $11,210.00 Impuestos $1,245.56 Razón social GRUPO T…" at bounding box center [435, 228] width 340 height 55
click at [503, 268] on button "Confirmar" at bounding box center [492, 264] width 99 height 17
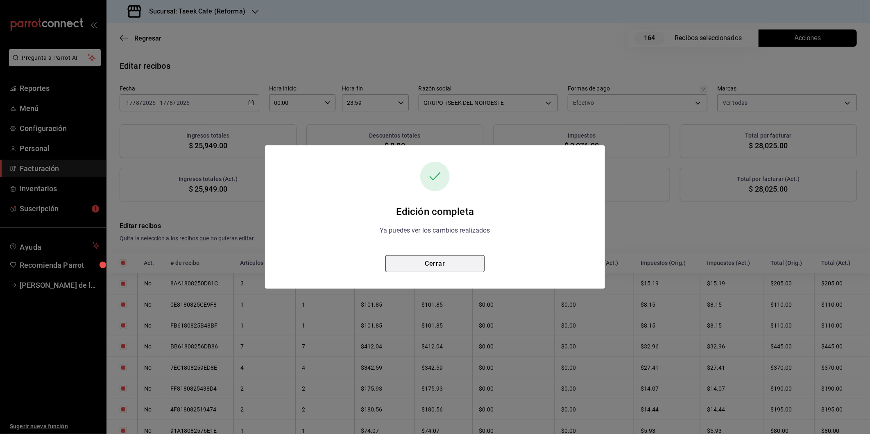
click at [447, 262] on button "Cerrar" at bounding box center [434, 263] width 99 height 17
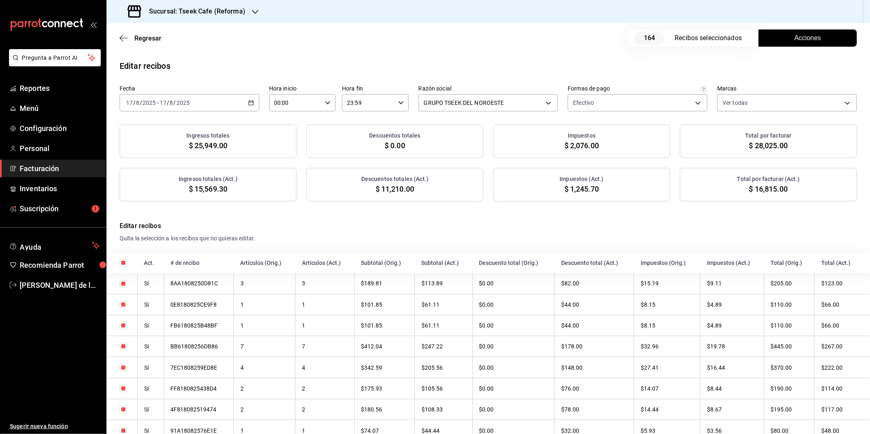
click at [227, 11] on h3 "Sucursal: Tseek Cafe (Reforma)" at bounding box center [194, 12] width 103 height 10
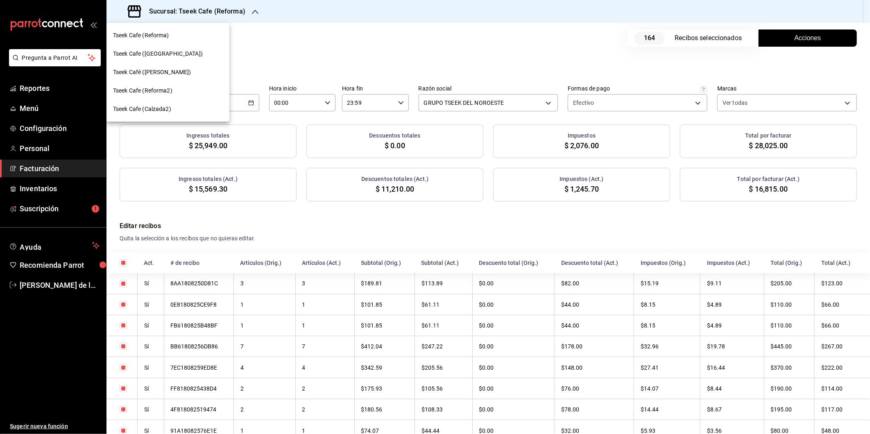
click at [147, 75] on span "Tseek Café (Calzada)" at bounding box center [152, 72] width 78 height 9
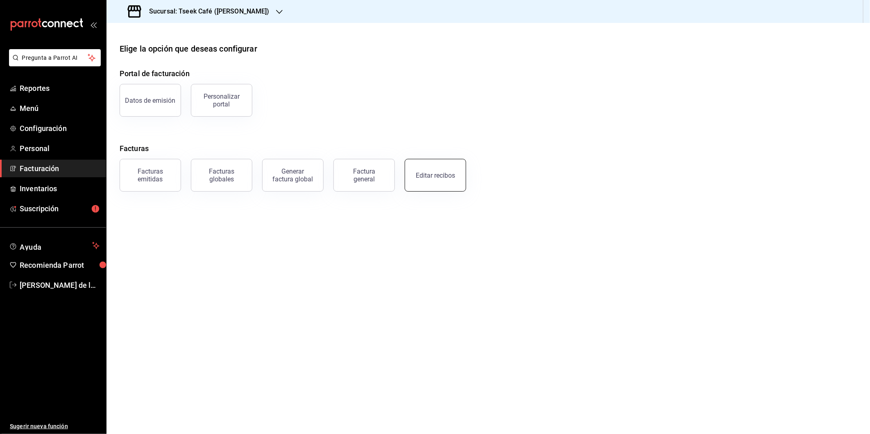
click at [449, 177] on div "Editar recibos" at bounding box center [435, 176] width 39 height 8
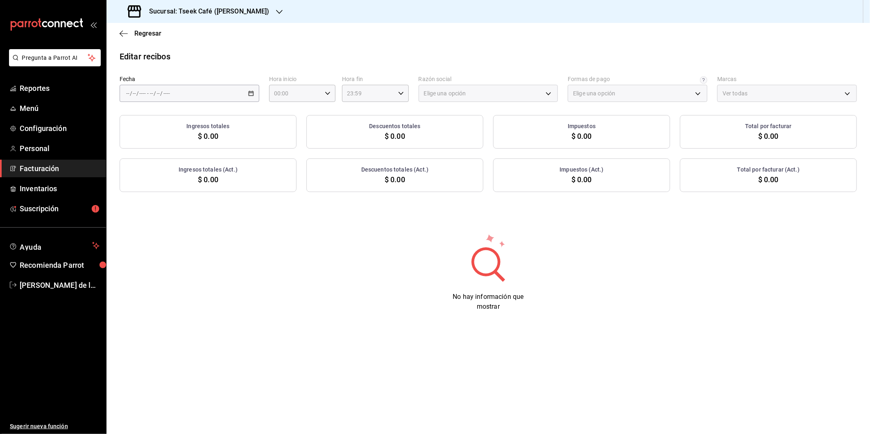
type input "73967a22-07ac-4ce9-b5ea-9ffcd4b244b9"
click at [246, 89] on div "/ / - / /" at bounding box center [190, 93] width 140 height 17
click at [154, 211] on span "Rango de fechas" at bounding box center [158, 210] width 63 height 9
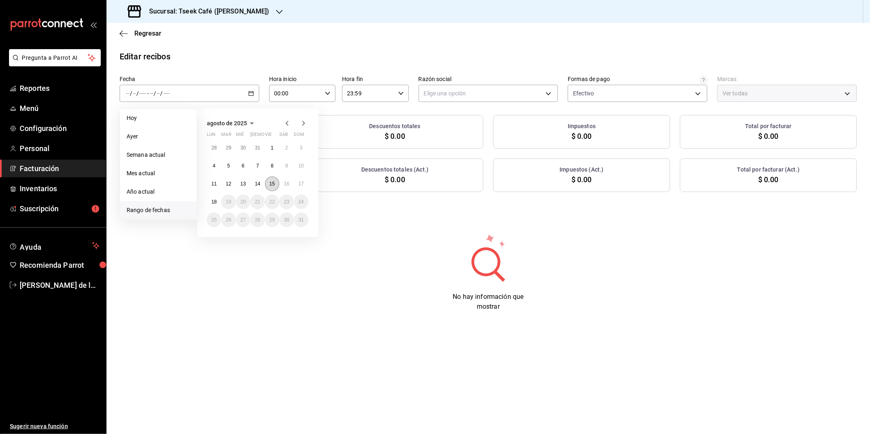
click at [270, 182] on abbr "15" at bounding box center [272, 184] width 5 height 6
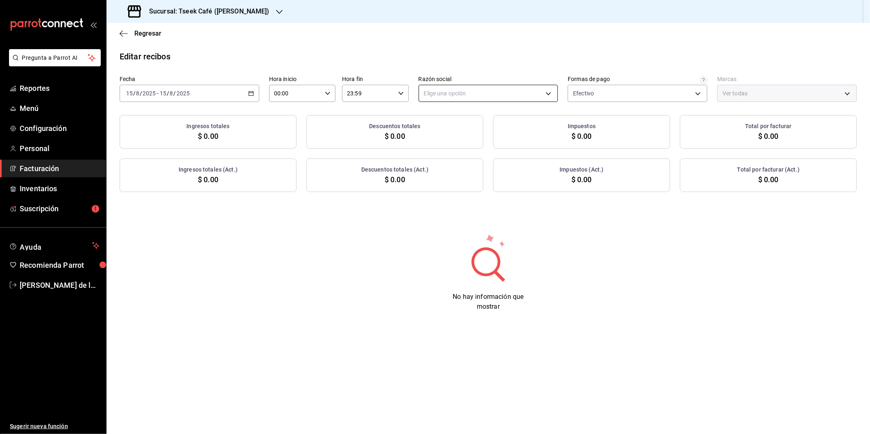
click at [485, 95] on body "Pregunta a Parrot AI Reportes Menú Configuración Personal Facturación Inventari…" at bounding box center [435, 217] width 870 height 434
click at [472, 134] on li "GRUPO TSEEK DEL NOROESTE" at bounding box center [488, 135] width 139 height 15
type input "fdc6fdac-ea0d-4fb2-9085-4ef80e4c9cd6"
type input "18d9f73d-61ed-4fc8-a0ec-87c929603494"
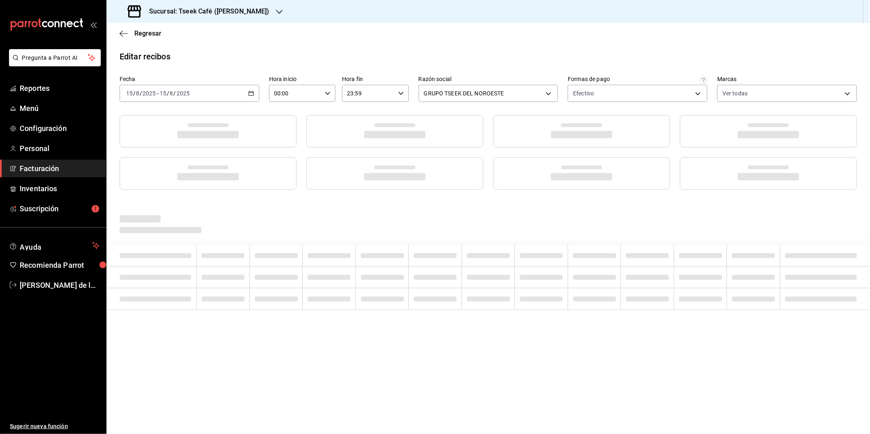
click at [644, 43] on div "Regresar" at bounding box center [489, 33] width 764 height 21
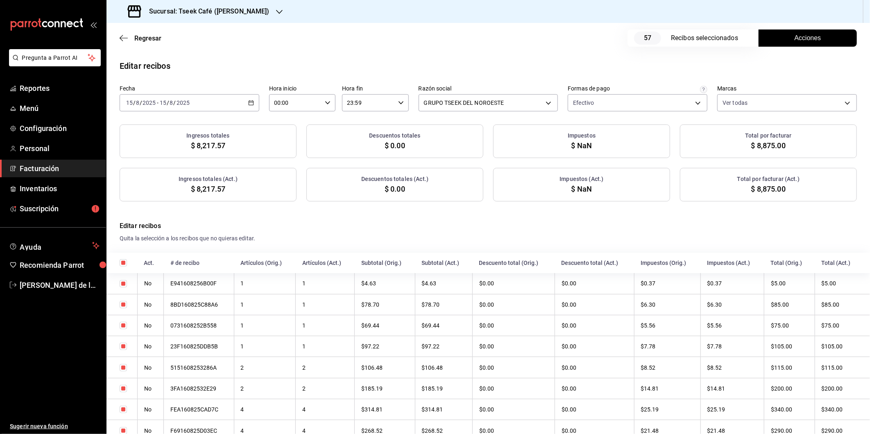
checkbox input "true"
click at [780, 32] on div "Regresar 157 Recibos seleccionados Acciones" at bounding box center [489, 38] width 764 height 30
click at [781, 41] on div "Regresar 157 Recibos seleccionados Acciones" at bounding box center [489, 38] width 764 height 30
click at [800, 40] on div "Regresar 157 Recibos seleccionados Acciones" at bounding box center [489, 38] width 764 height 30
click at [792, 31] on div "Regresar 157 Recibos seleccionados Acciones" at bounding box center [489, 38] width 764 height 30
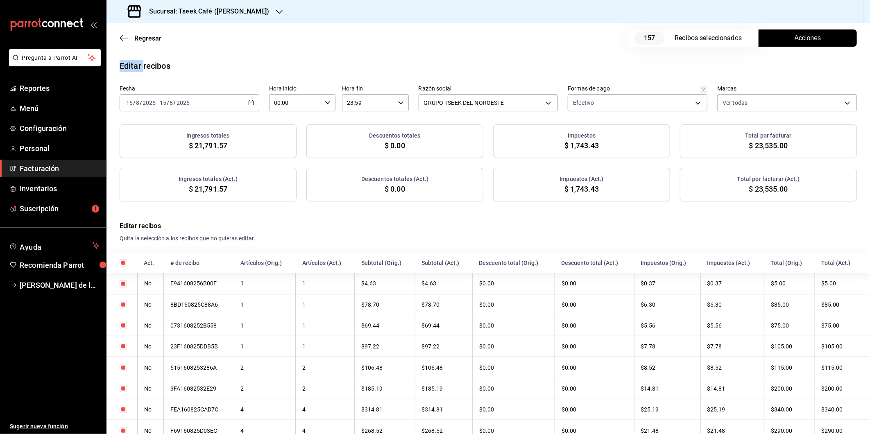
click at [792, 31] on div "Regresar 157 Recibos seleccionados Acciones" at bounding box center [489, 38] width 764 height 30
click at [161, 104] on input "15" at bounding box center [162, 103] width 7 height 7
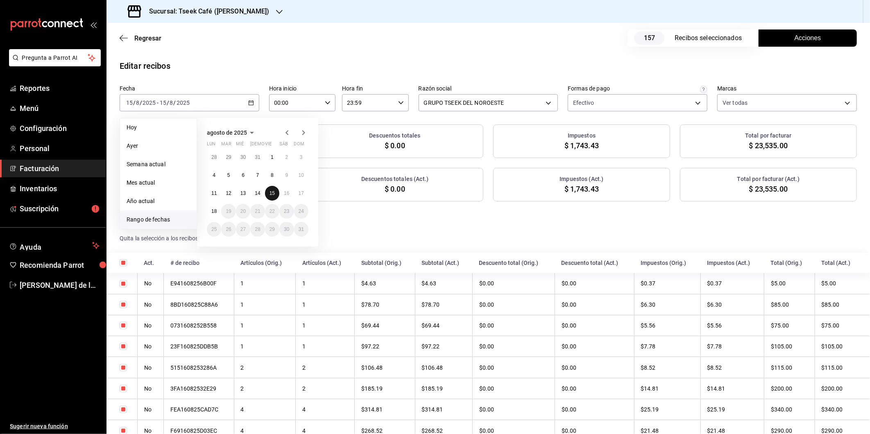
click at [275, 193] on button "15" at bounding box center [272, 193] width 14 height 15
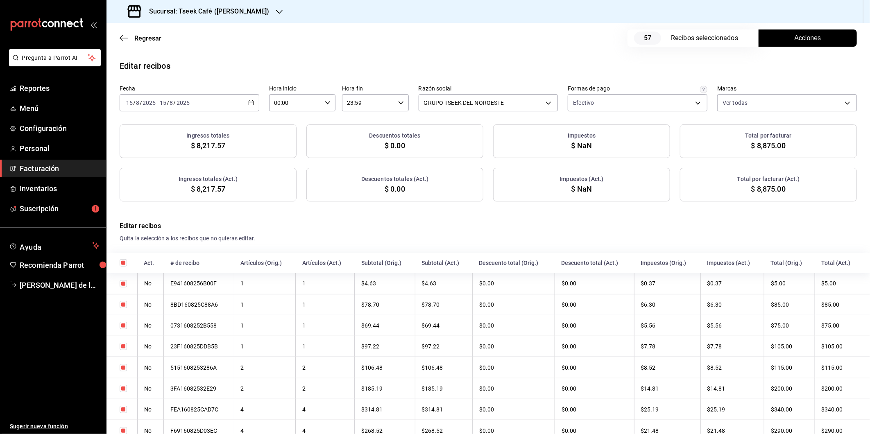
checkbox input "true"
click at [817, 35] on button "Acciones" at bounding box center [808, 37] width 98 height 17
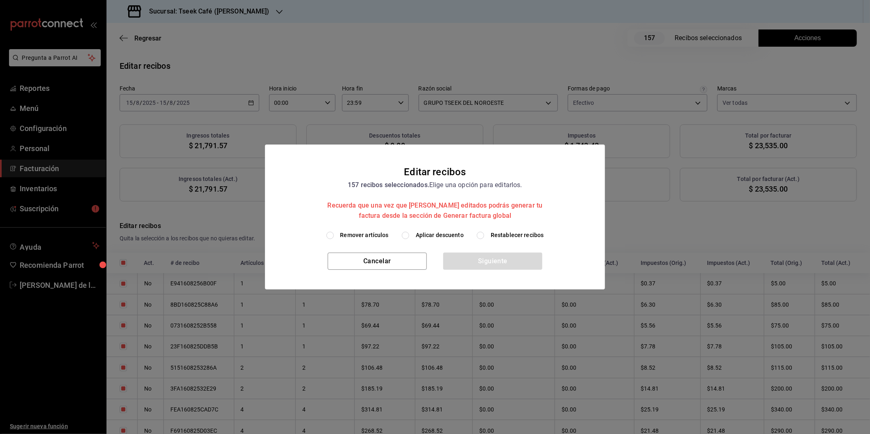
click at [441, 234] on span "Aplicar descuento" at bounding box center [440, 235] width 48 height 9
click at [409, 234] on input "Aplicar descuento" at bounding box center [405, 235] width 7 height 7
radio input "true"
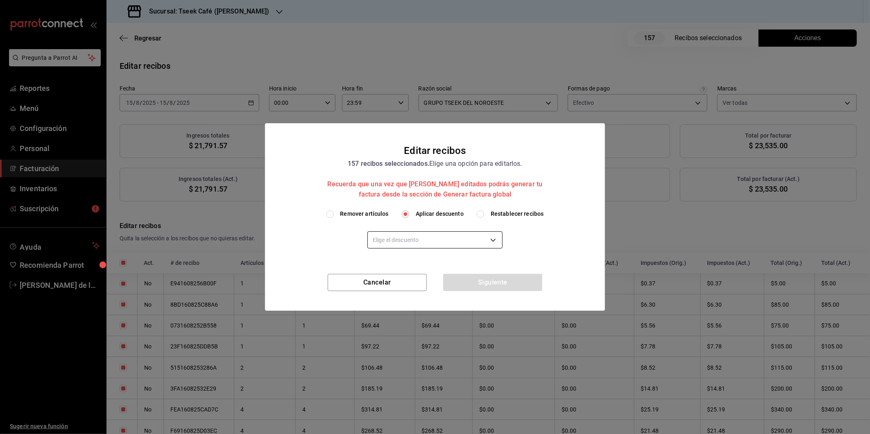
click at [437, 238] on body "Pregunta a Parrot AI Reportes Menú Configuración Personal Facturación Inventari…" at bounding box center [435, 217] width 870 height 434
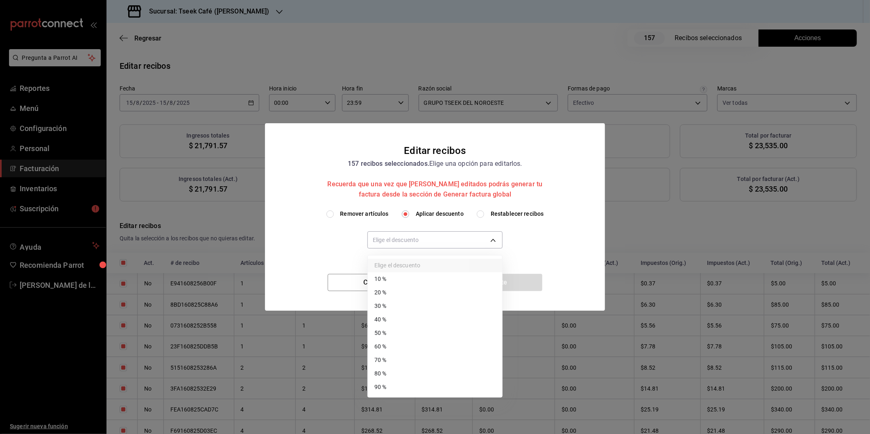
click at [415, 320] on li "40 %" at bounding box center [435, 320] width 134 height 14
type input "40"
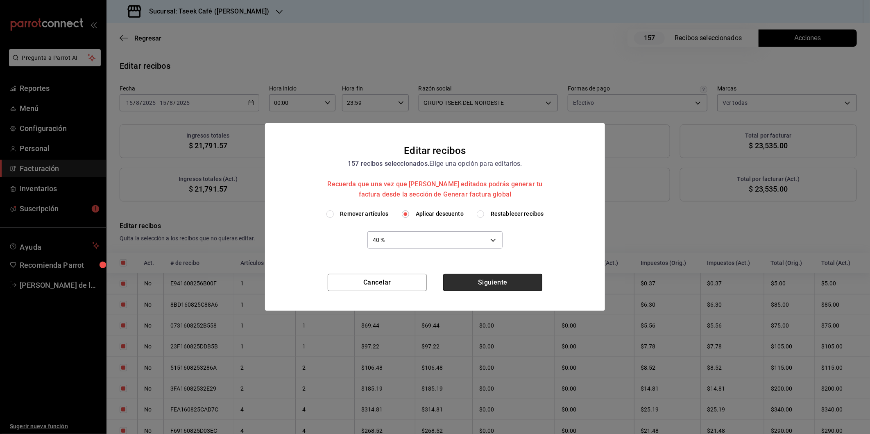
click at [486, 284] on button "Siguiente" at bounding box center [492, 282] width 99 height 17
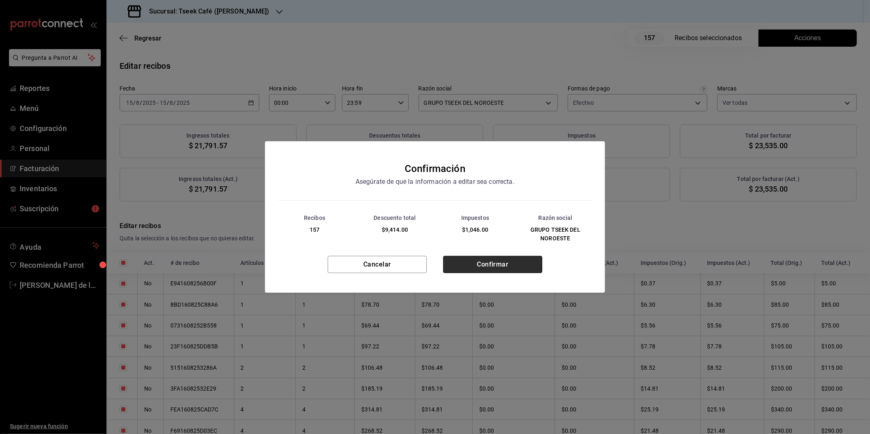
click at [483, 263] on button "Confirmar" at bounding box center [492, 264] width 99 height 17
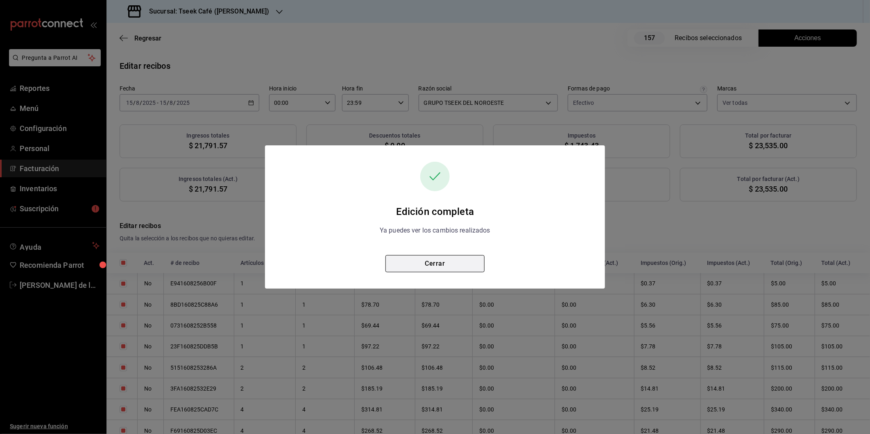
click at [440, 265] on button "Cerrar" at bounding box center [434, 263] width 99 height 17
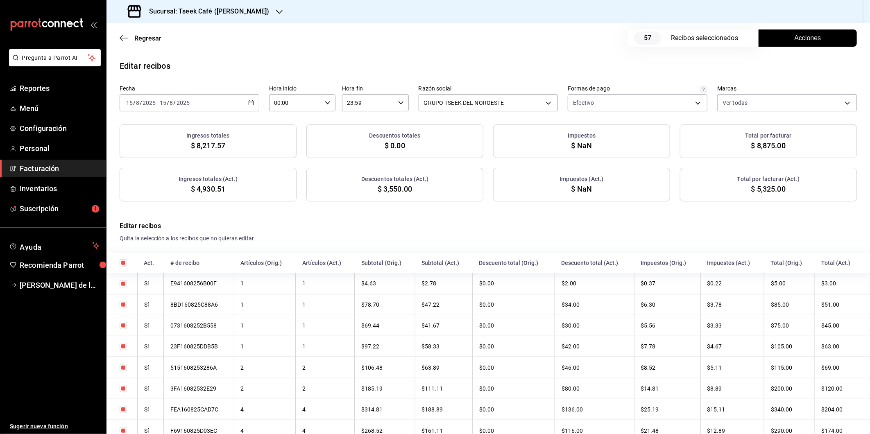
checkbox input "true"
click at [238, 107] on div "2025-08-15 15 / 8 / 2025 - 2025-08-15 15 / 8 / 2025" at bounding box center [190, 102] width 140 height 17
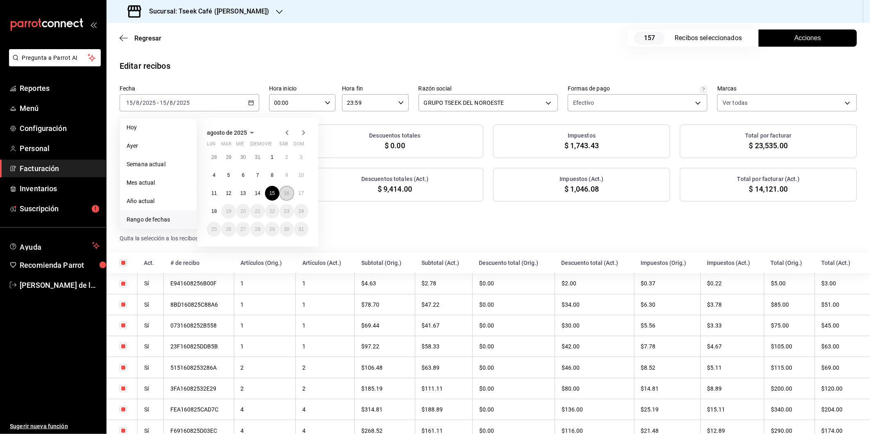
click at [288, 197] on button "16" at bounding box center [286, 193] width 14 height 15
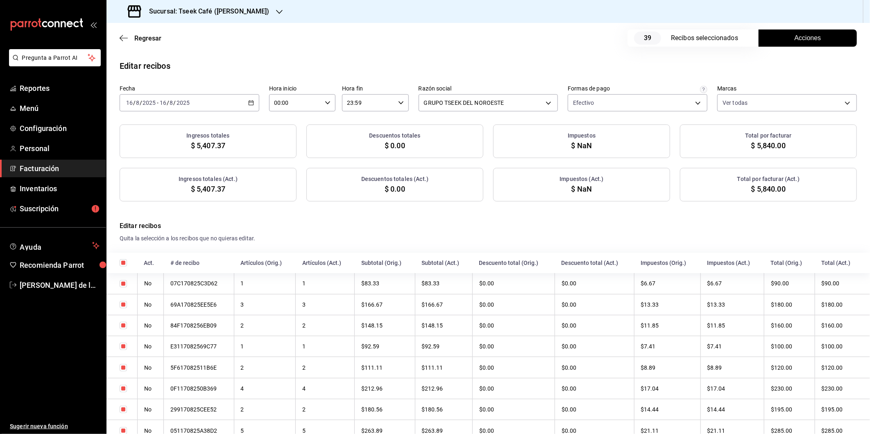
checkbox input "true"
click at [775, 39] on button "Acciones" at bounding box center [808, 37] width 98 height 17
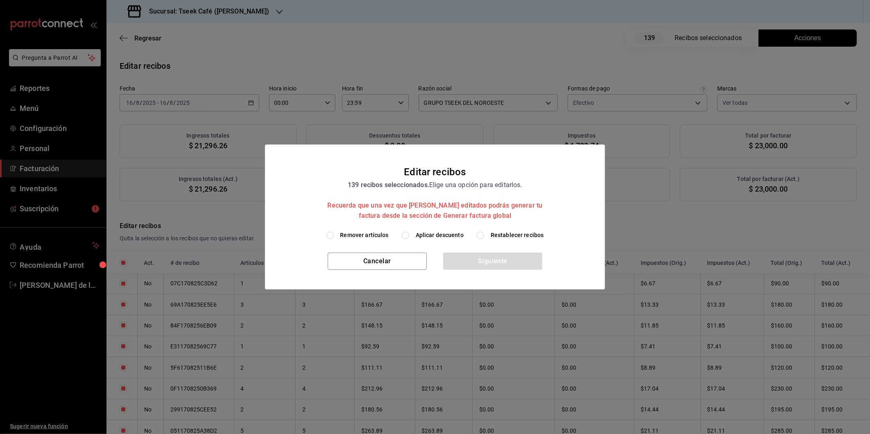
click at [440, 234] on span "Aplicar descuento" at bounding box center [440, 235] width 48 height 9
click at [409, 234] on input "Aplicar descuento" at bounding box center [405, 235] width 7 height 7
radio input "true"
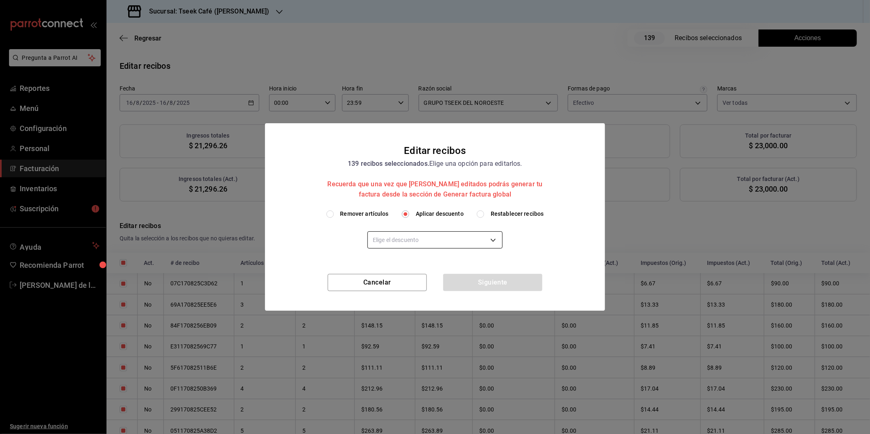
click at [447, 240] on body "Pregunta a Parrot AI Reportes Menú Configuración Personal Facturación Inventari…" at bounding box center [435, 217] width 870 height 434
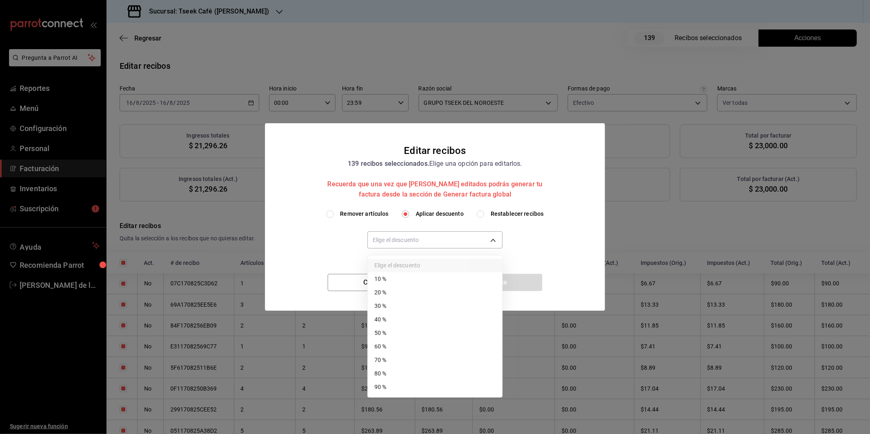
click at [396, 319] on li "40 %" at bounding box center [435, 320] width 134 height 14
type input "40"
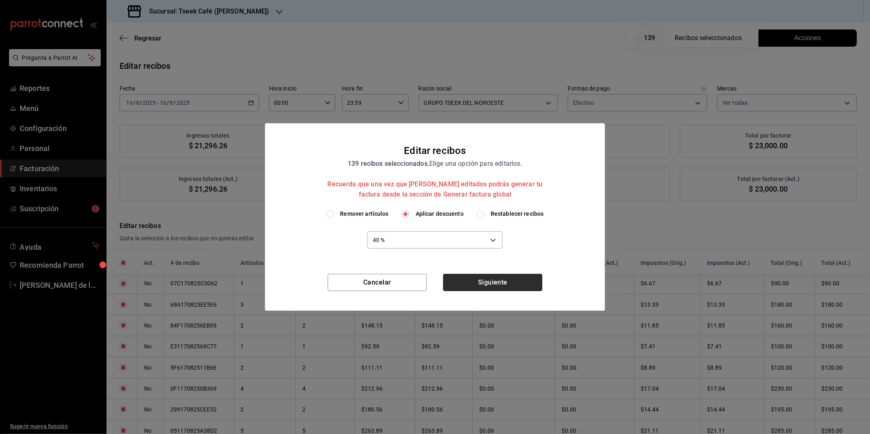
click at [483, 281] on button "Siguiente" at bounding box center [492, 282] width 99 height 17
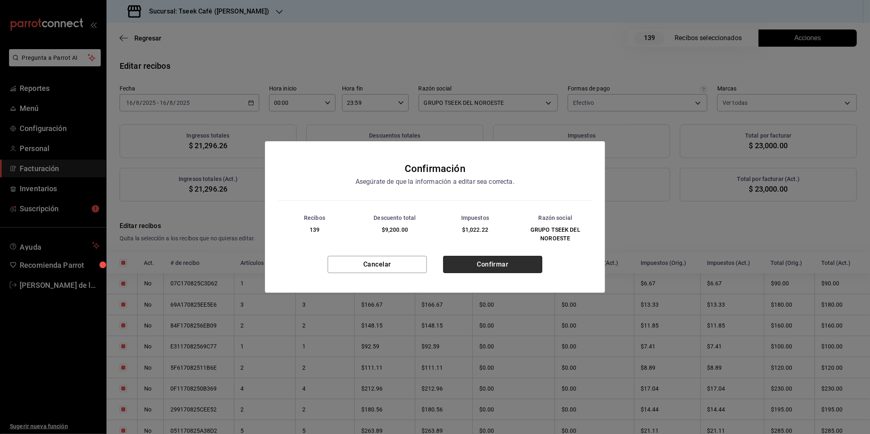
click at [488, 267] on button "Confirmar" at bounding box center [492, 264] width 99 height 17
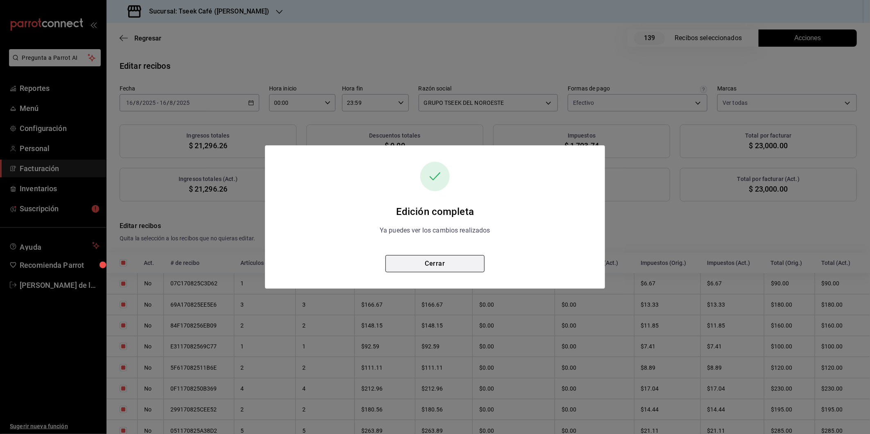
click at [444, 264] on button "Cerrar" at bounding box center [434, 263] width 99 height 17
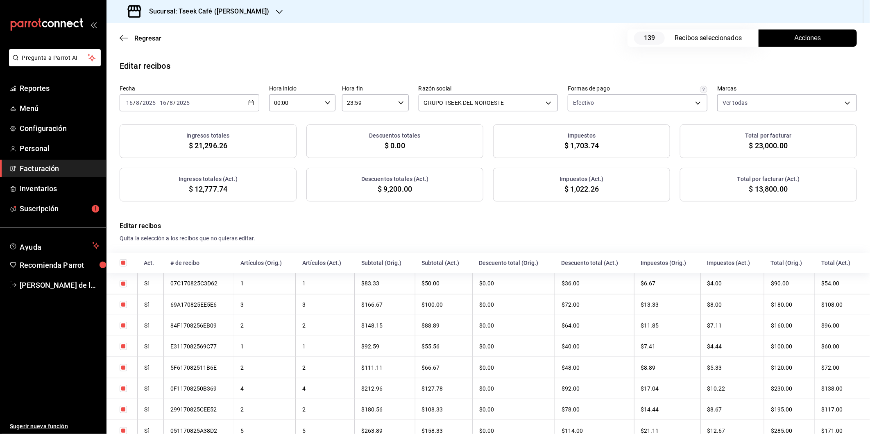
click at [235, 100] on div "2025-08-16 16 / 8 / 2025 - 2025-08-16 16 / 8 / 2025" at bounding box center [190, 102] width 140 height 17
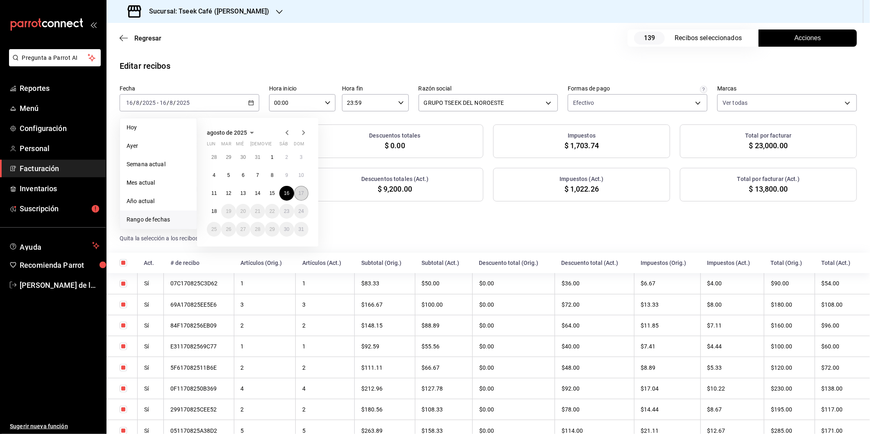
click at [301, 191] on abbr "17" at bounding box center [301, 193] width 5 height 6
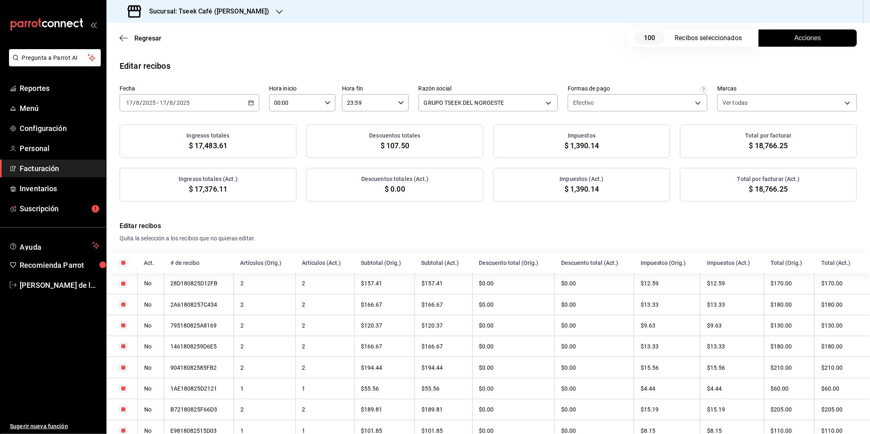
click at [823, 34] on button "Acciones" at bounding box center [808, 37] width 98 height 17
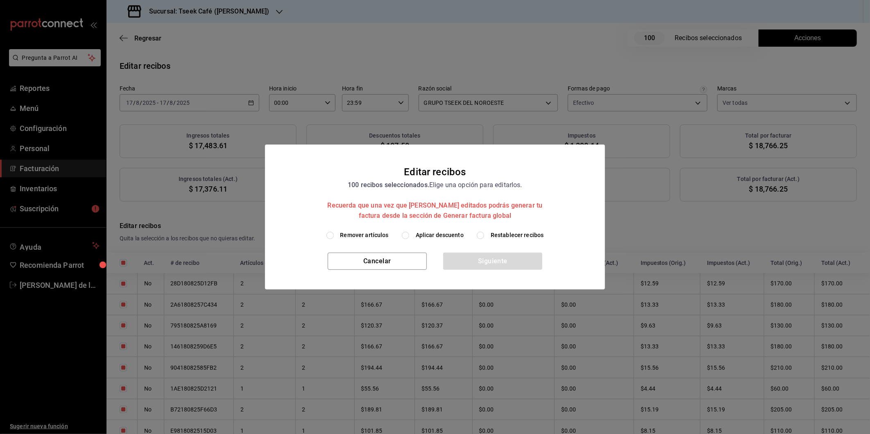
click at [431, 236] on span "Aplicar descuento" at bounding box center [440, 235] width 48 height 9
click at [409, 236] on input "Aplicar descuento" at bounding box center [405, 235] width 7 height 7
radio input "true"
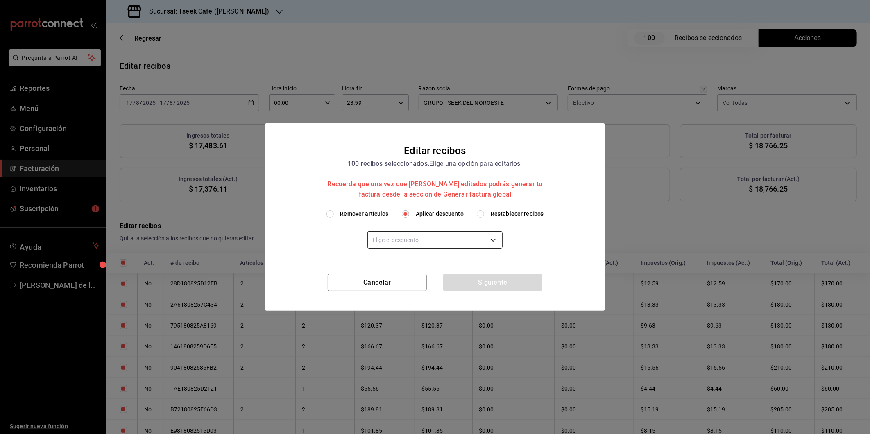
click at [394, 237] on body "Pregunta a Parrot AI Reportes Menú Configuración Personal Facturación Inventari…" at bounding box center [435, 217] width 870 height 434
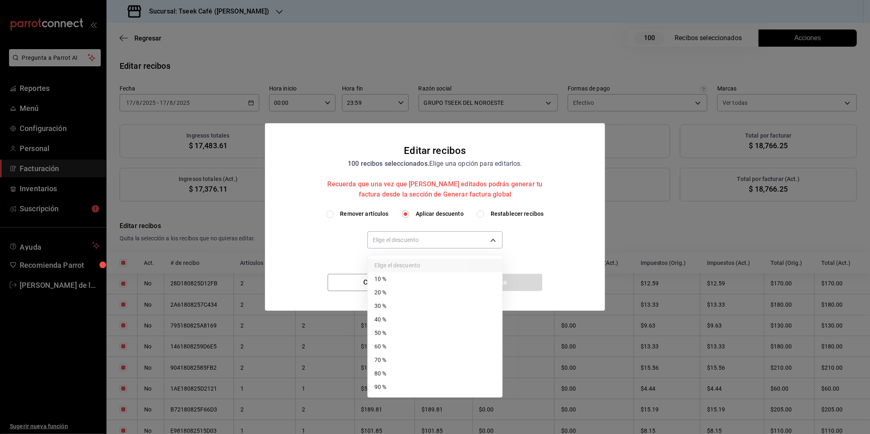
click at [391, 328] on li "50 %" at bounding box center [435, 333] width 134 height 14
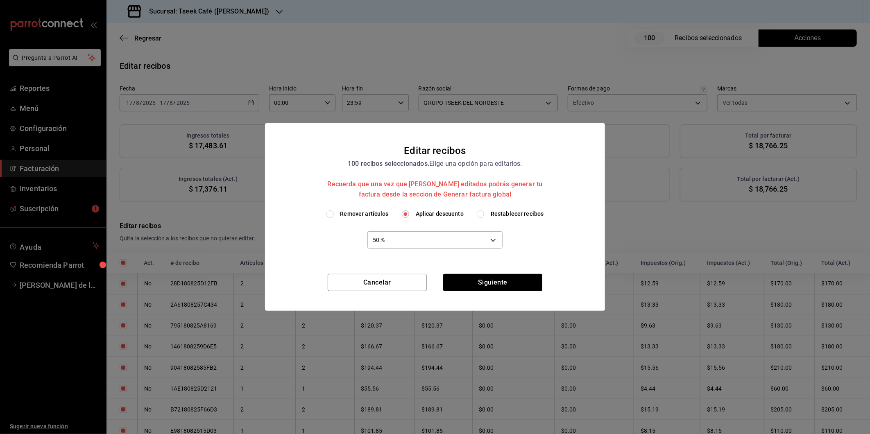
click at [391, 328] on ul "Elige el descuento 10 % 20 % 30 % 40 % 50 % 60 % 70 % 80 % 90 %" at bounding box center [418, 296] width 101 height 80
click at [391, 228] on div "50 % 50" at bounding box center [434, 239] width 135 height 22
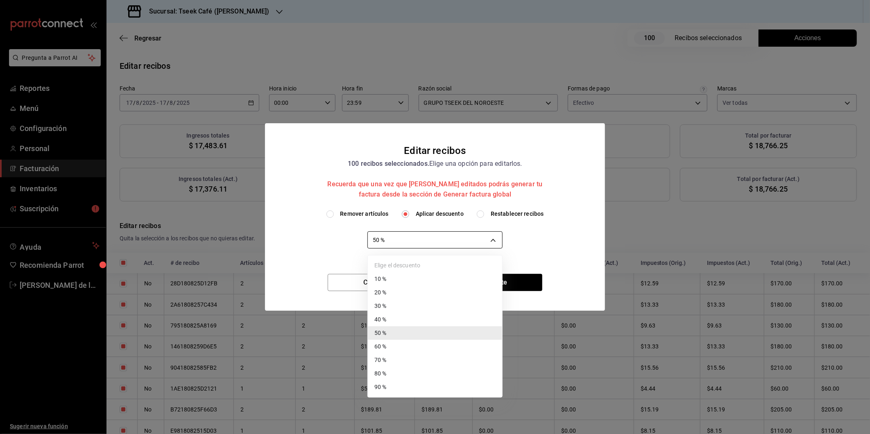
click at [396, 239] on body "Pregunta a Parrot AI Reportes Menú Configuración Personal Facturación Inventari…" at bounding box center [435, 217] width 870 height 434
click at [391, 318] on li "40 %" at bounding box center [435, 320] width 134 height 14
type input "40"
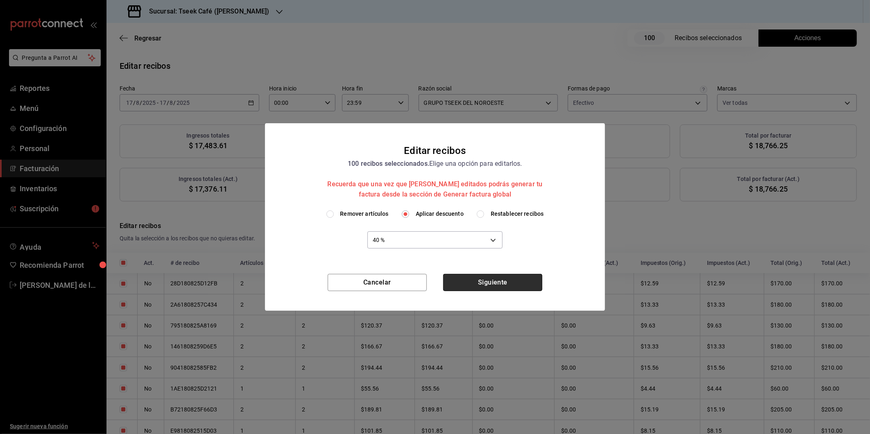
click at [494, 284] on button "Siguiente" at bounding box center [492, 282] width 99 height 17
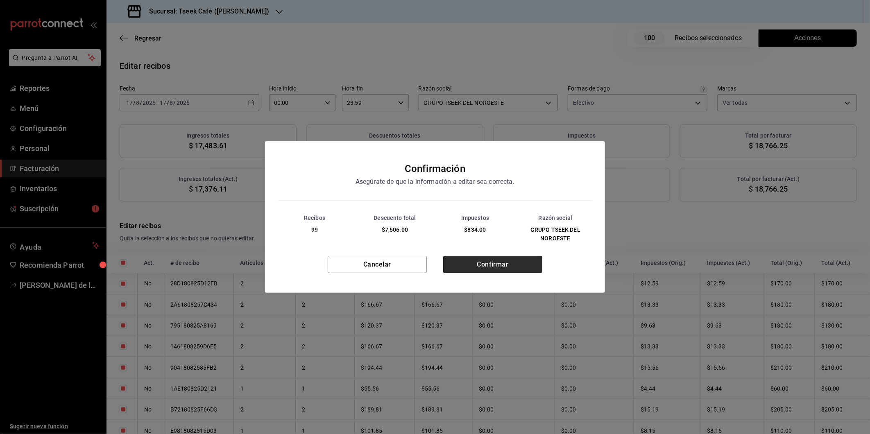
click at [497, 264] on button "Confirmar" at bounding box center [492, 264] width 99 height 17
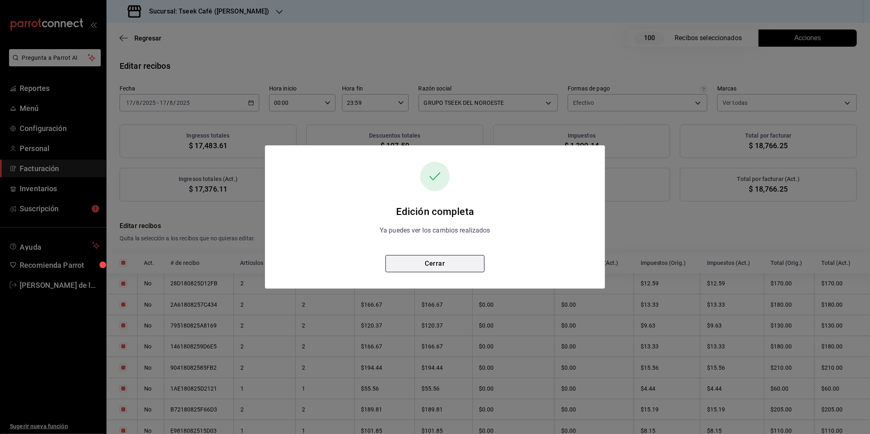
click at [415, 266] on button "Cerrar" at bounding box center [434, 263] width 99 height 17
